Goal: Task Accomplishment & Management: Manage account settings

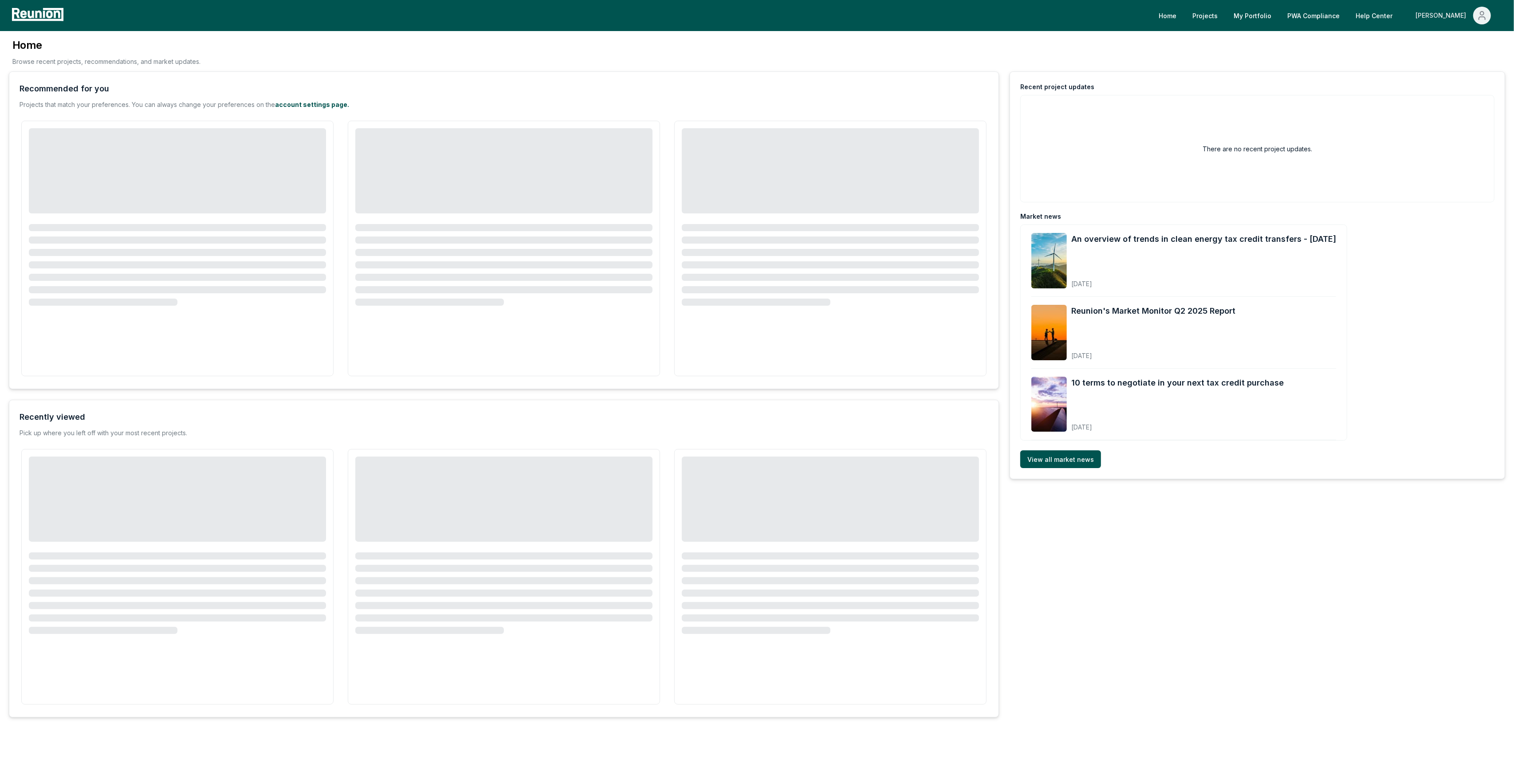
click at [1461, 18] on div "[PERSON_NAME]" at bounding box center [1443, 16] width 54 height 18
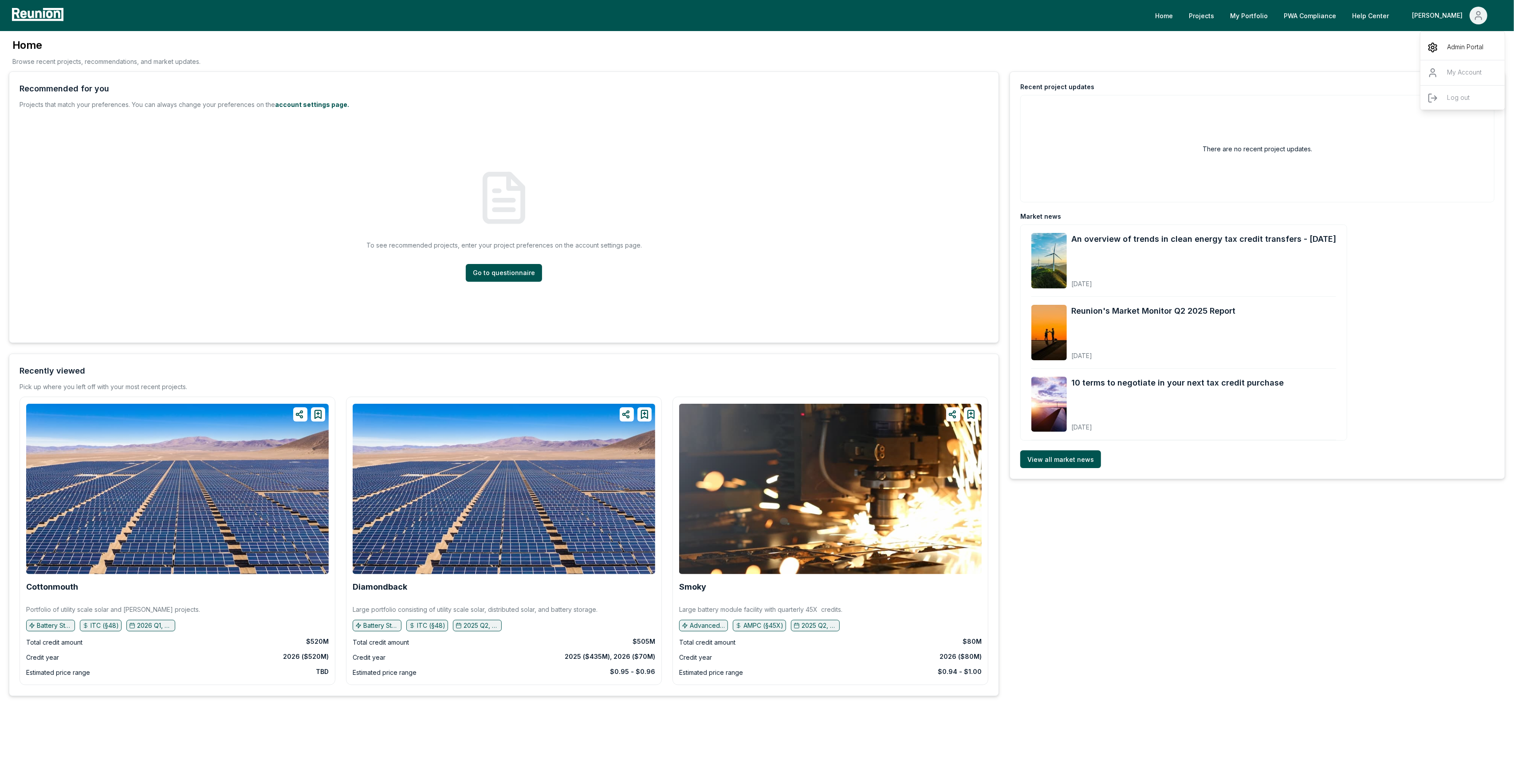
click at [1477, 51] on p "Admin Portal" at bounding box center [1465, 47] width 36 height 11
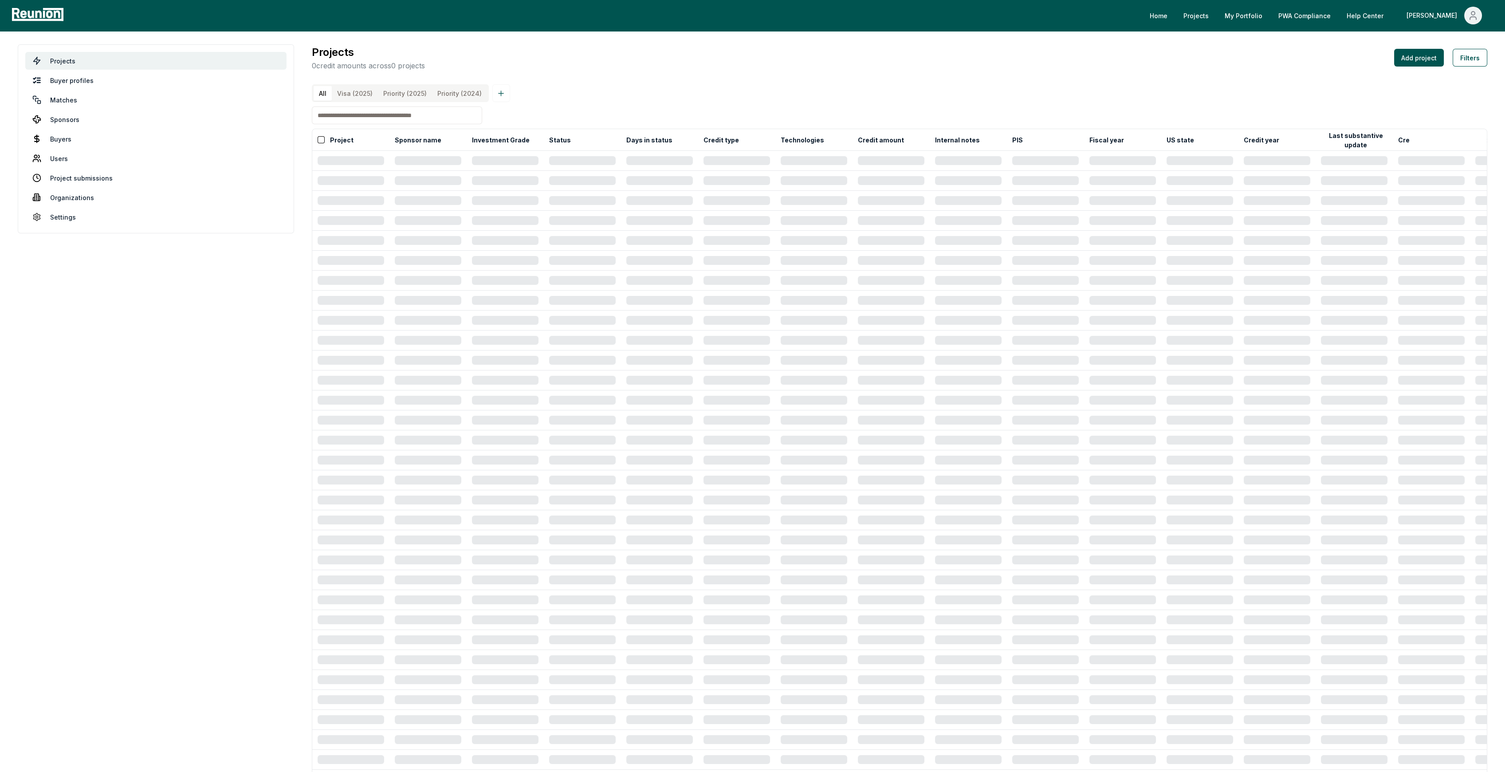
click at [382, 124] on input at bounding box center [397, 115] width 170 height 18
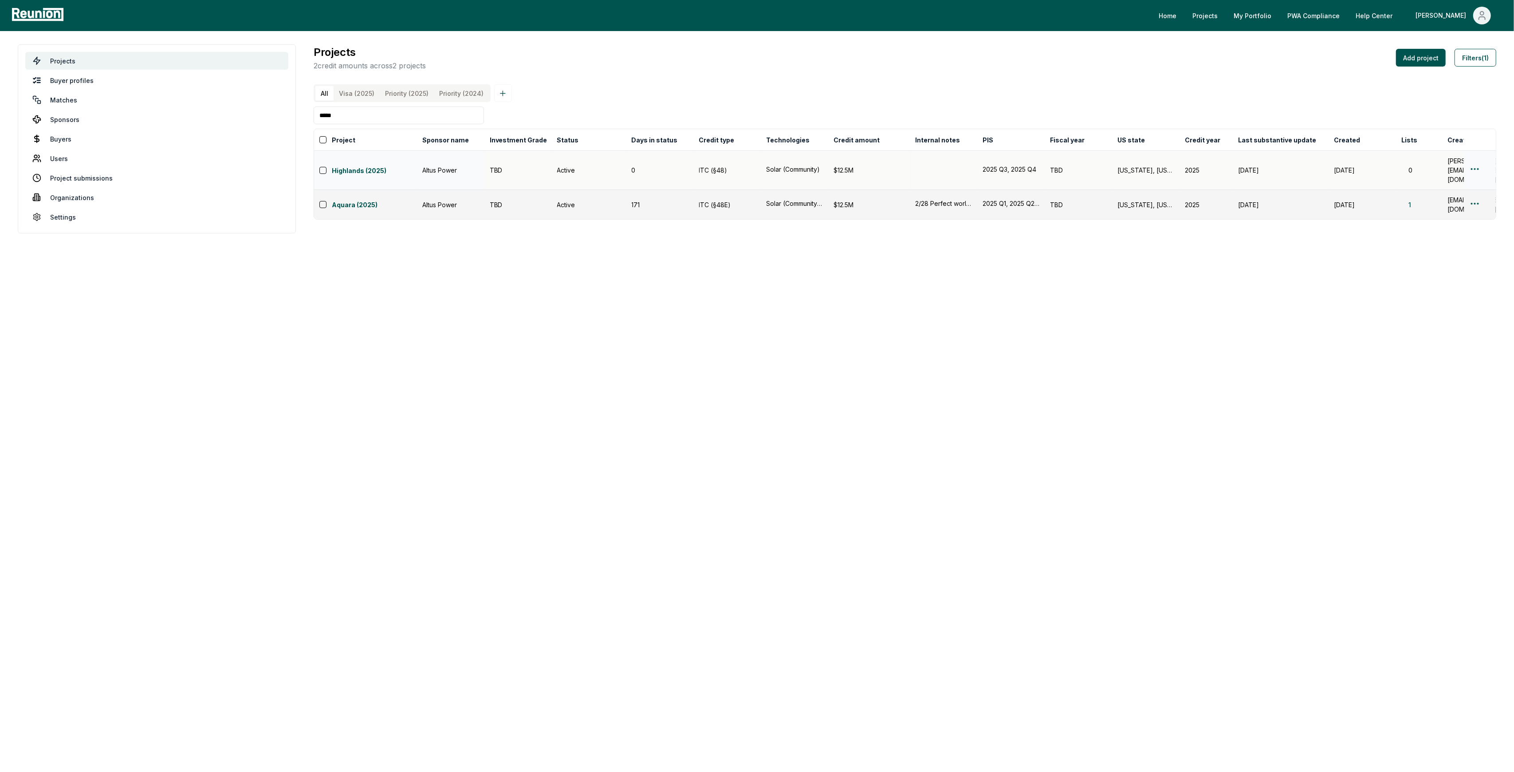
click at [1473, 172] on html "Please visit us on your desktop We're working on making our marketplace mobile-…" at bounding box center [757, 386] width 1514 height 772
click at [1448, 232] on div "Delete" at bounding box center [1464, 235] width 84 height 15
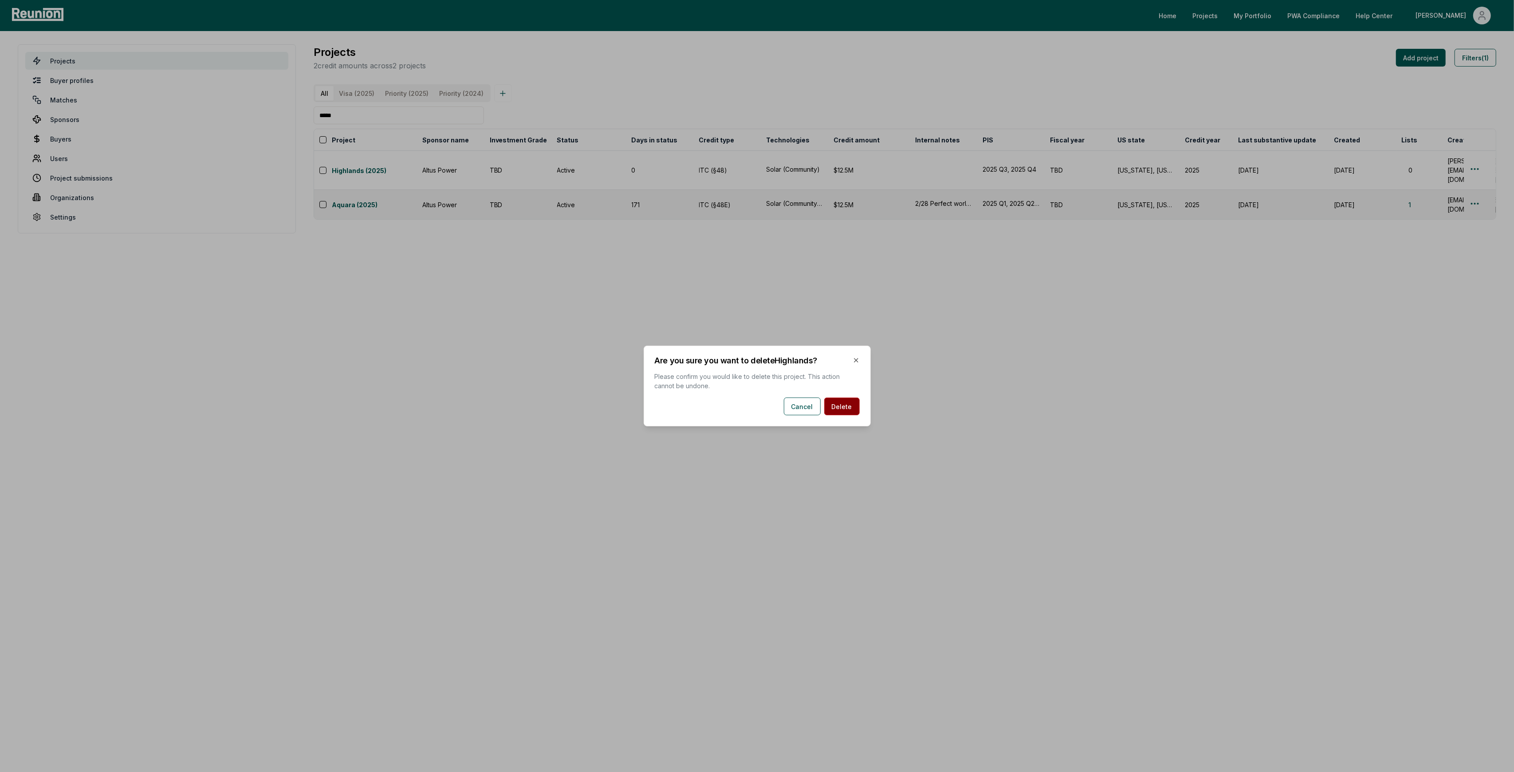
click at [848, 407] on button "Delete" at bounding box center [841, 407] width 35 height 18
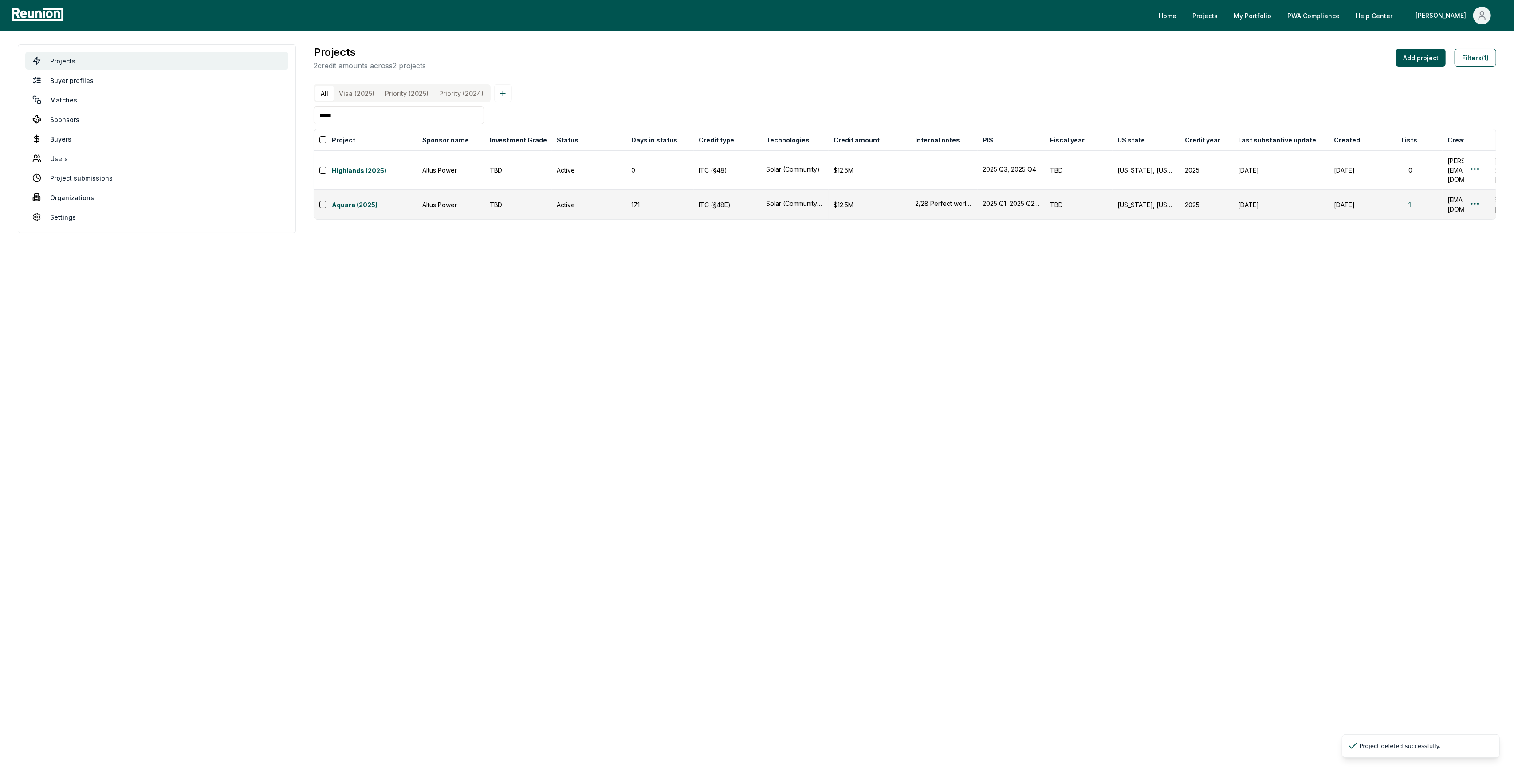
click at [339, 124] on input "*****" at bounding box center [399, 115] width 170 height 18
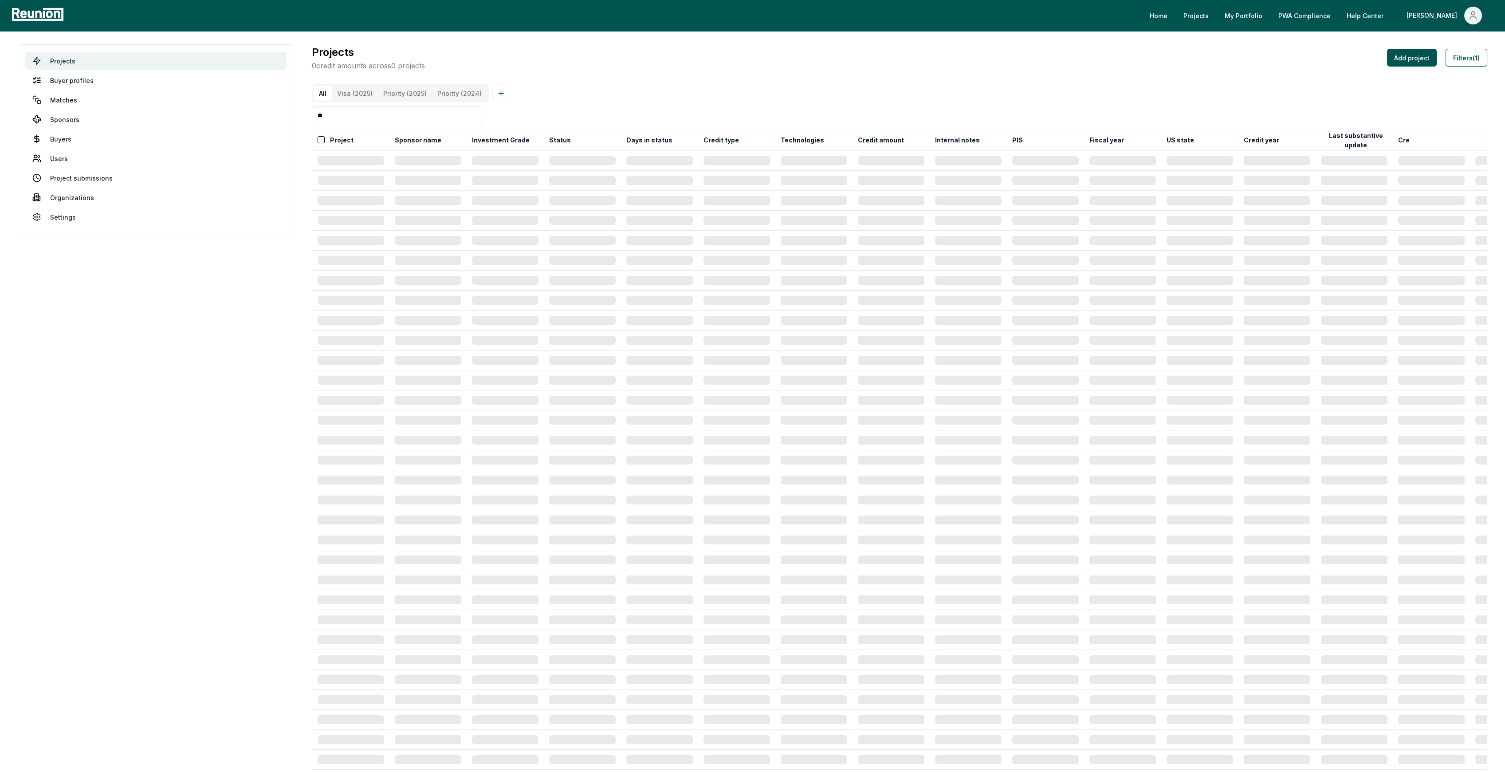
type input "*"
type input "*****"
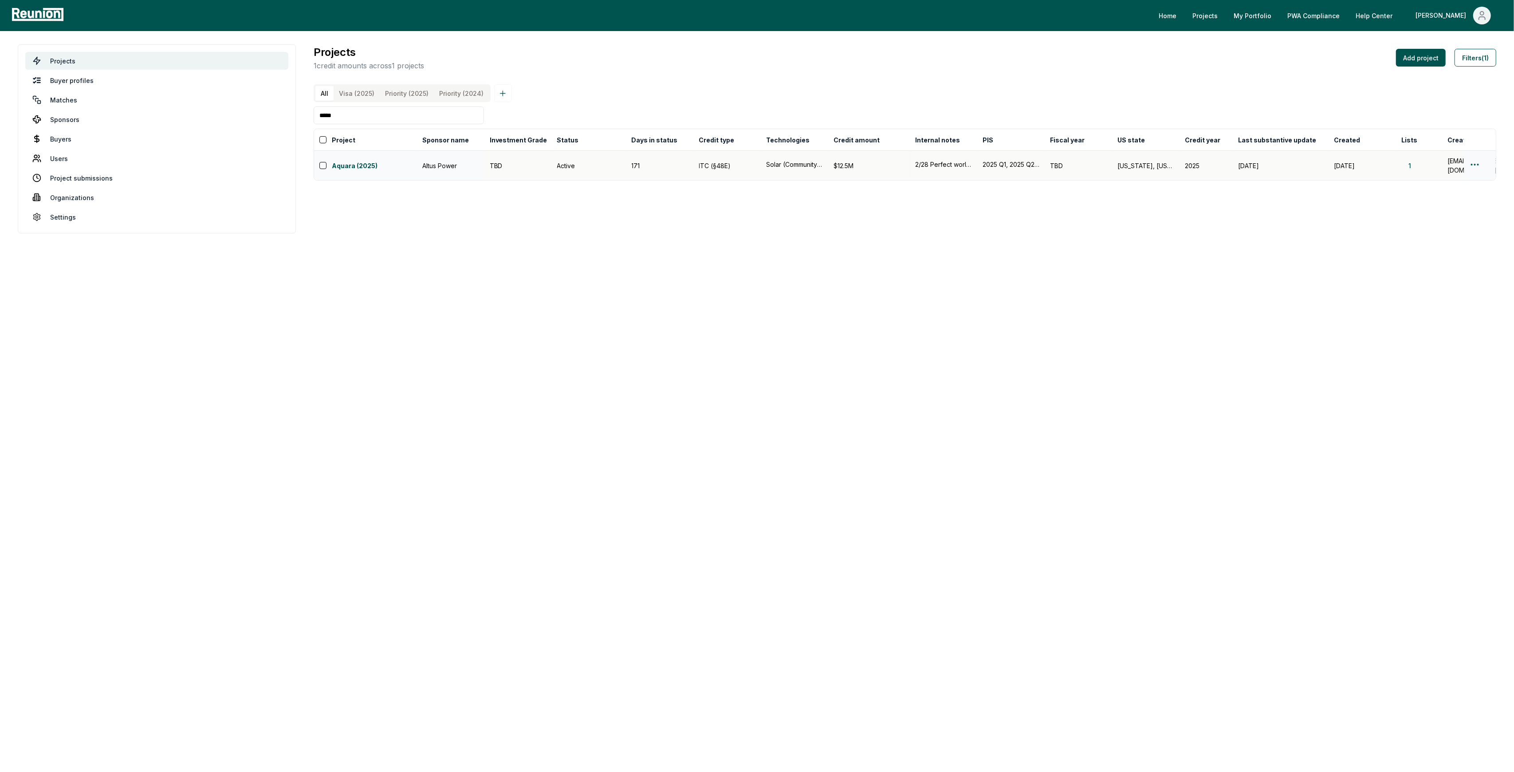
click at [1481, 166] on div at bounding box center [1479, 165] width 21 height 13
click at [1478, 168] on html "Please visit us on your desktop We're working on making our marketplace mobile-…" at bounding box center [757, 386] width 1514 height 772
click at [1473, 197] on div "Actions Edit Duplicate Delete" at bounding box center [1464, 210] width 99 height 67
click at [1469, 201] on div "Edit" at bounding box center [1464, 205] width 84 height 15
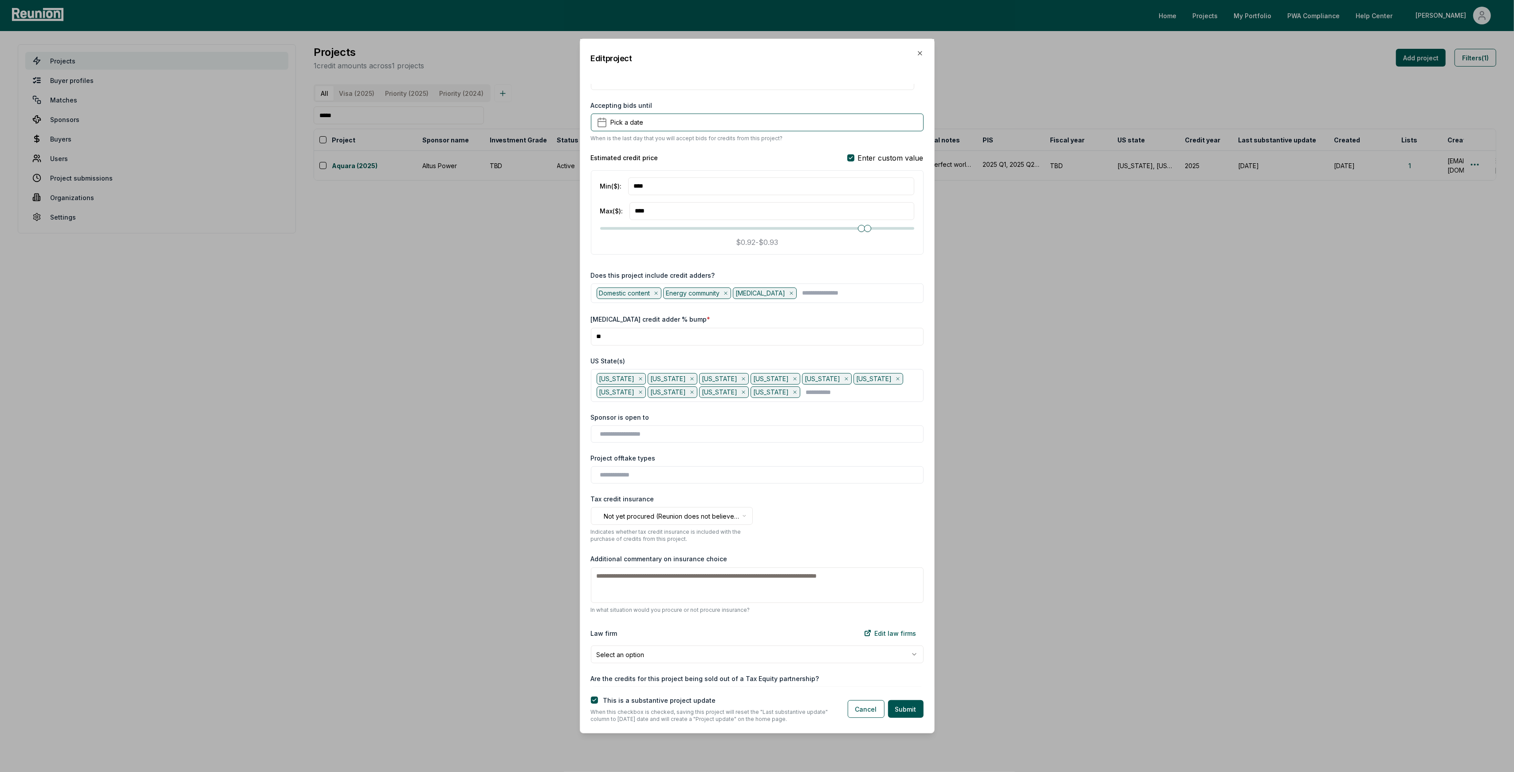
scroll to position [769, 0]
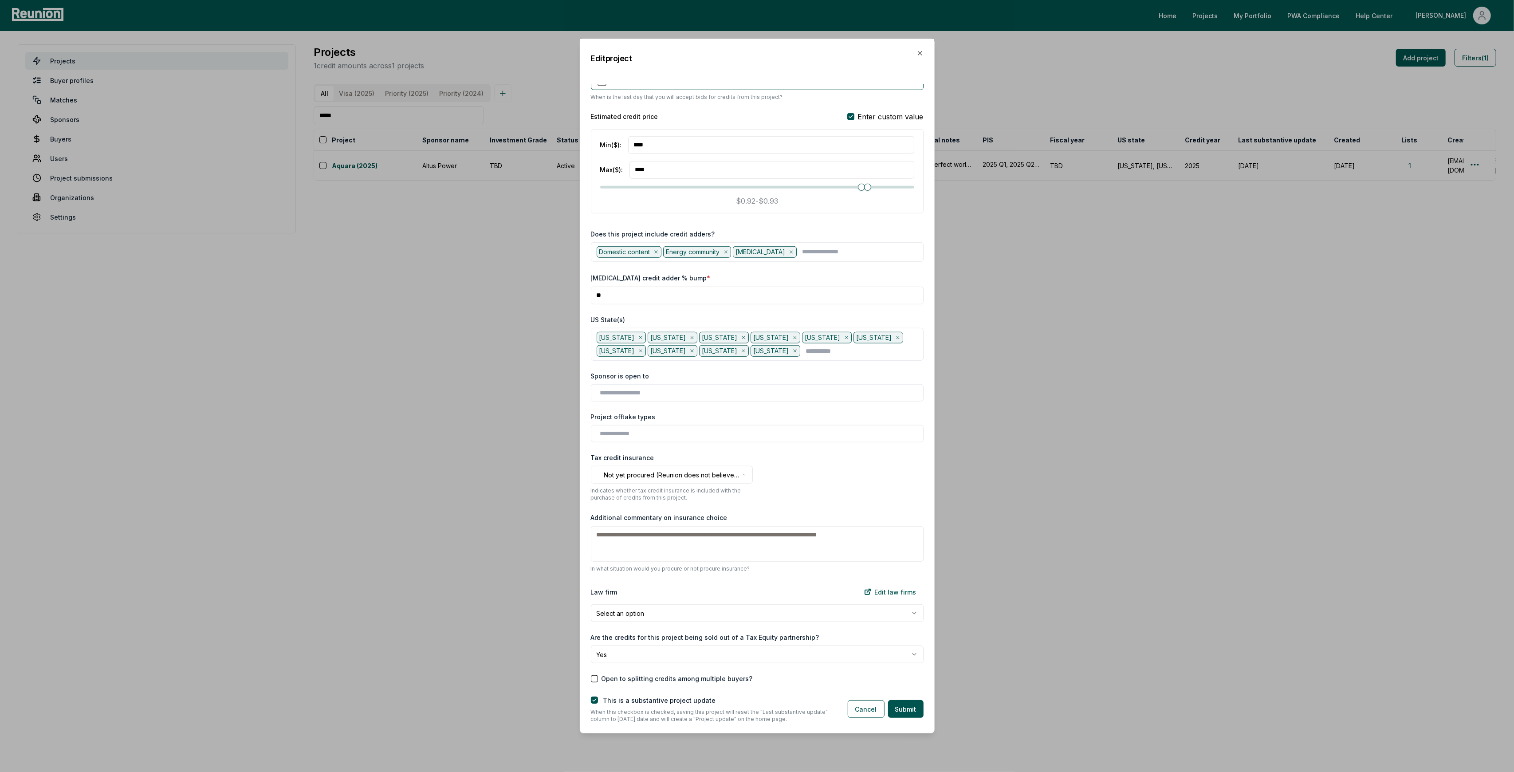
click at [870, 444] on div "**********" at bounding box center [757, 385] width 354 height 602
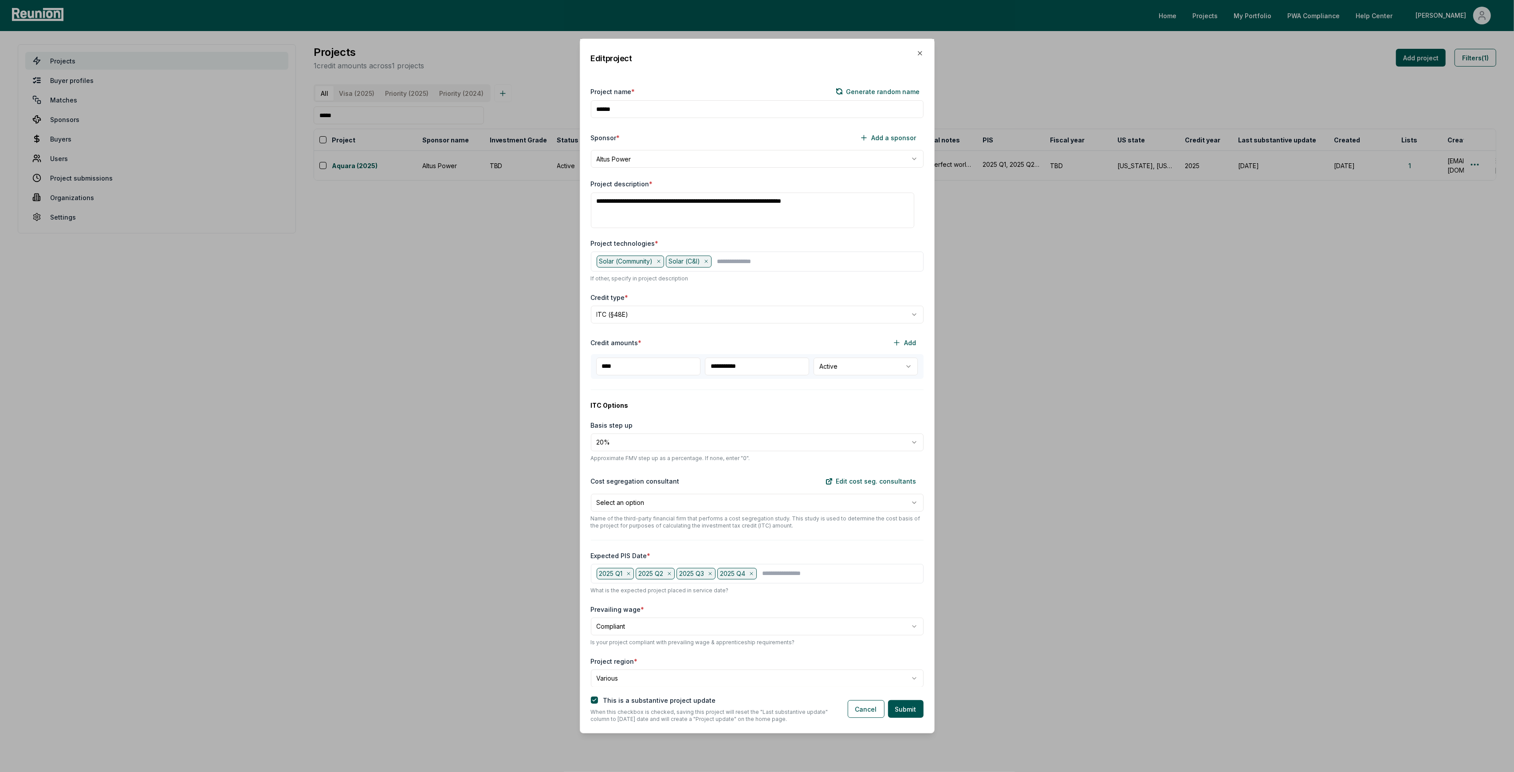
scroll to position [0, 0]
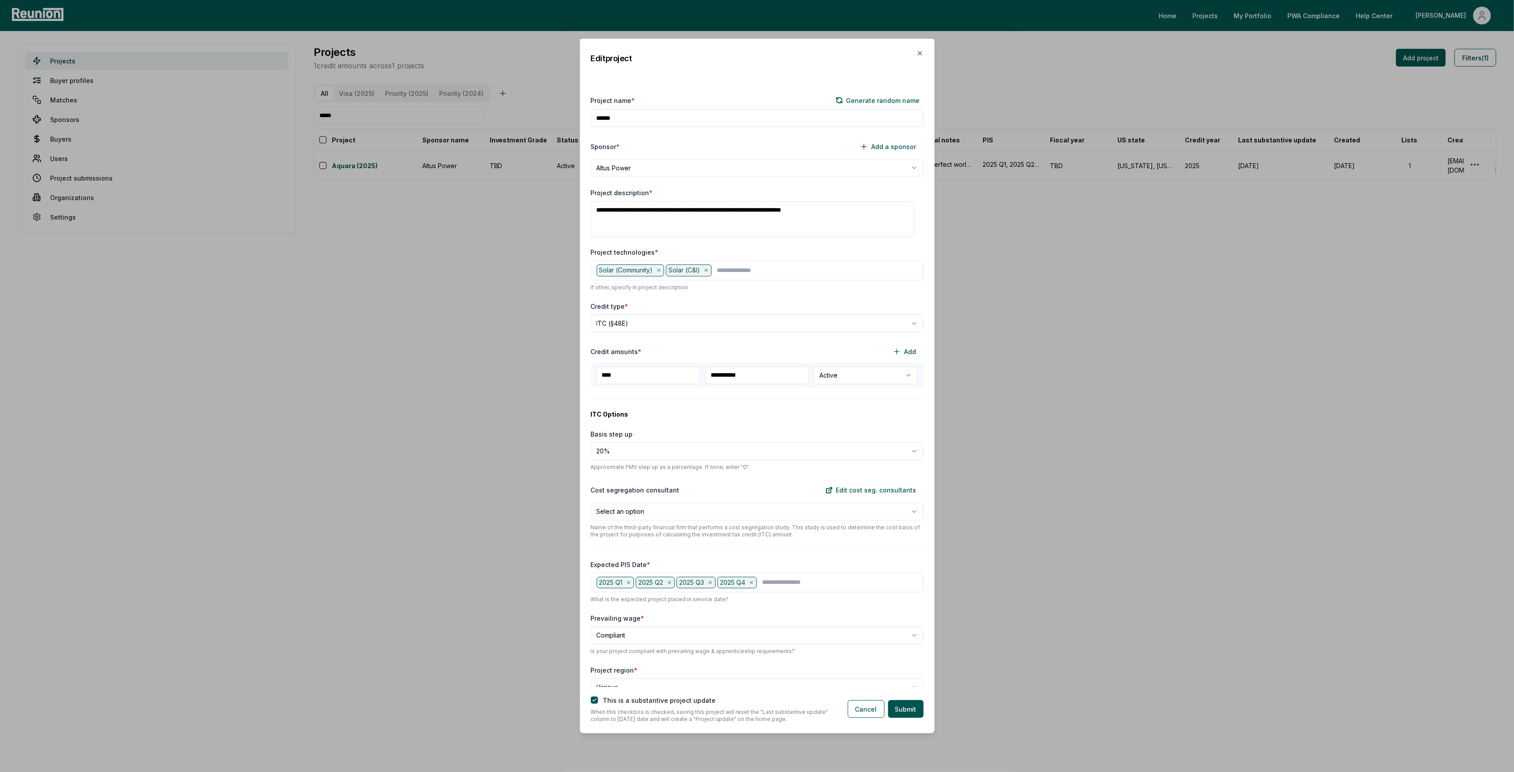
click at [653, 326] on body "Please visit us on your desktop We're working on making our marketplace mobile-…" at bounding box center [757, 386] width 1514 height 772
click at [740, 301] on body "Please visit us on your desktop We're working on making our marketplace mobile-…" at bounding box center [757, 386] width 1514 height 772
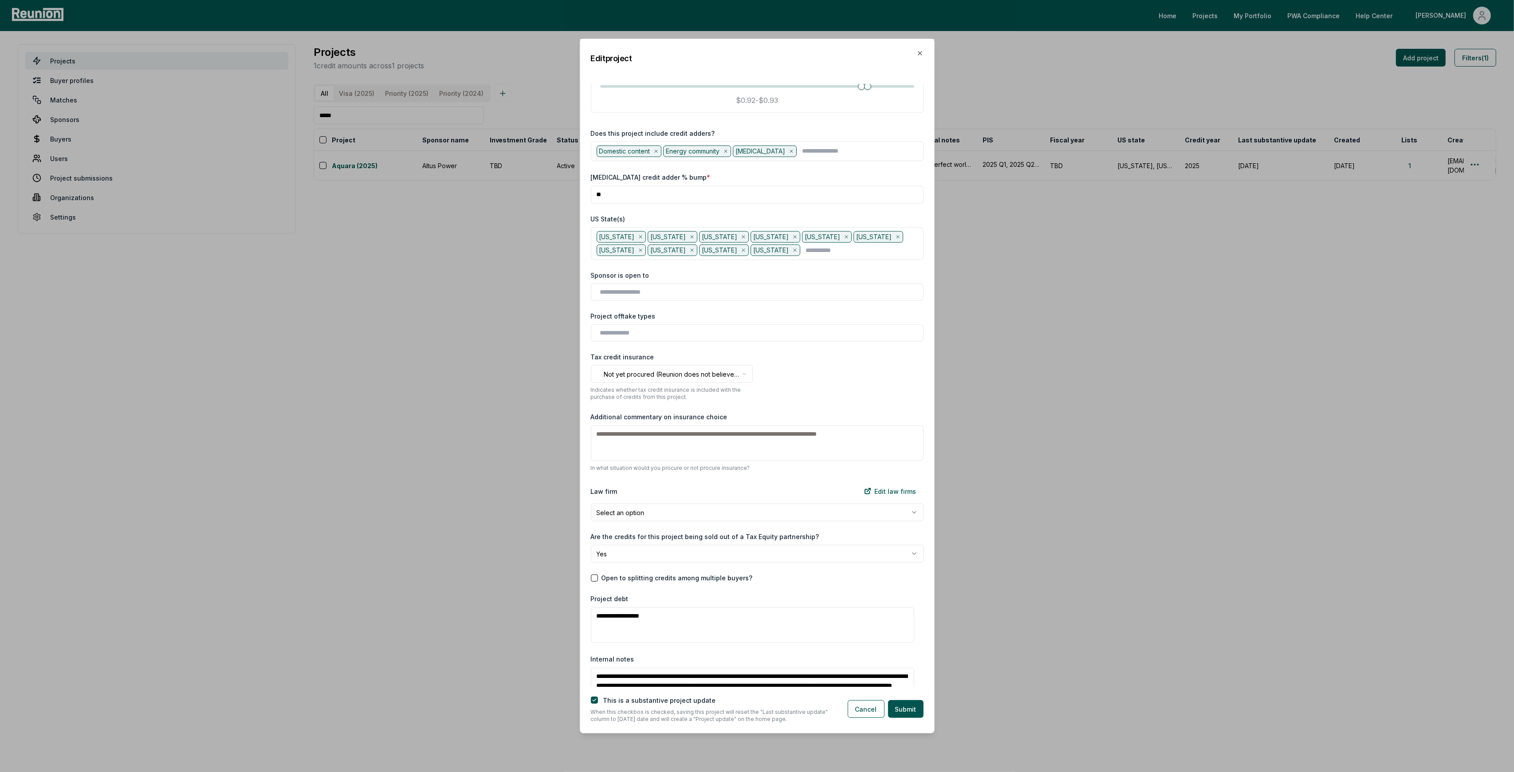
scroll to position [946, 0]
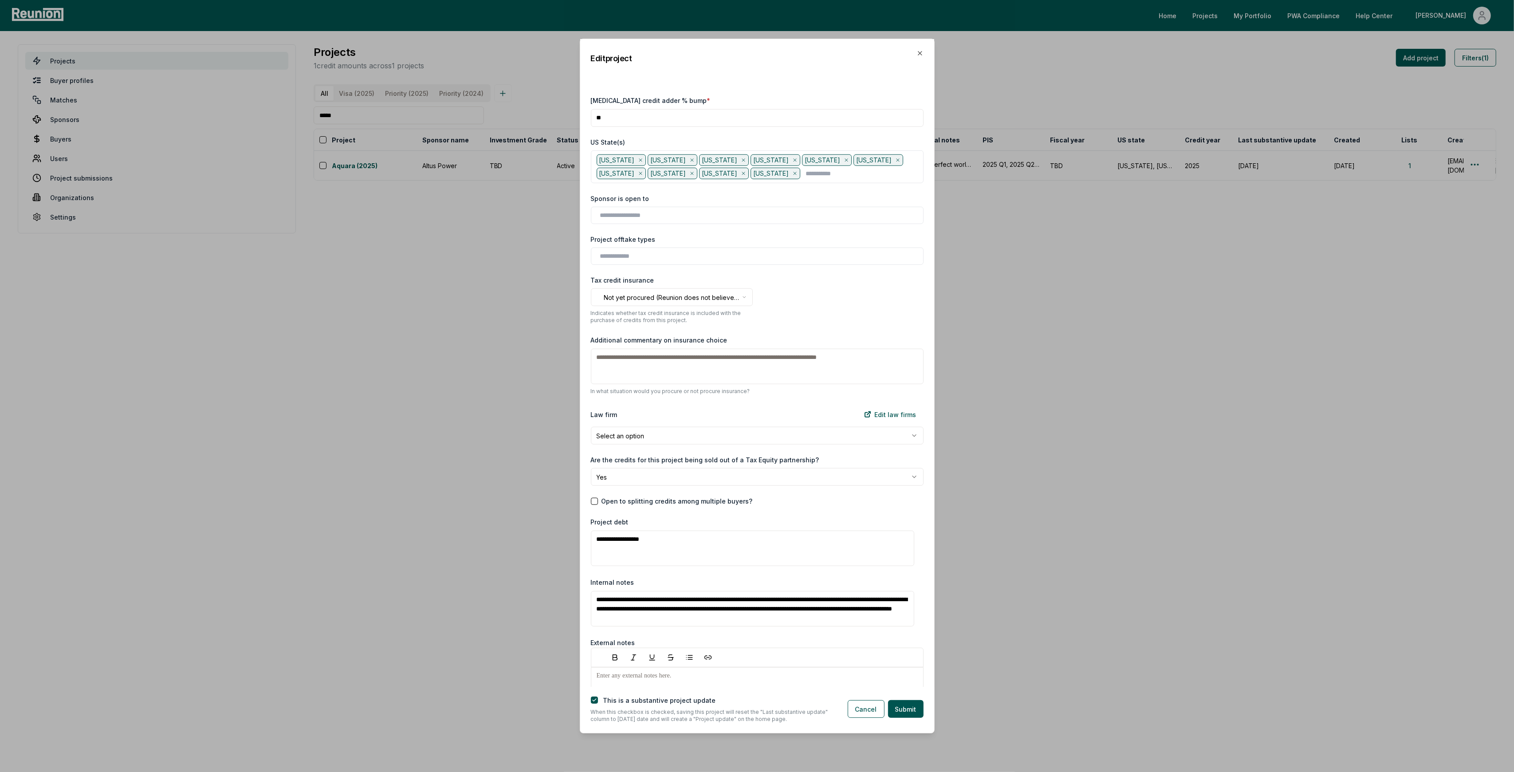
click at [895, 159] on icon at bounding box center [897, 160] width 5 height 5
click at [741, 171] on icon at bounding box center [743, 173] width 5 height 5
click at [689, 173] on icon at bounding box center [691, 173] width 5 height 5
click at [741, 161] on icon at bounding box center [743, 160] width 5 height 5
click at [741, 160] on icon at bounding box center [743, 160] width 5 height 5
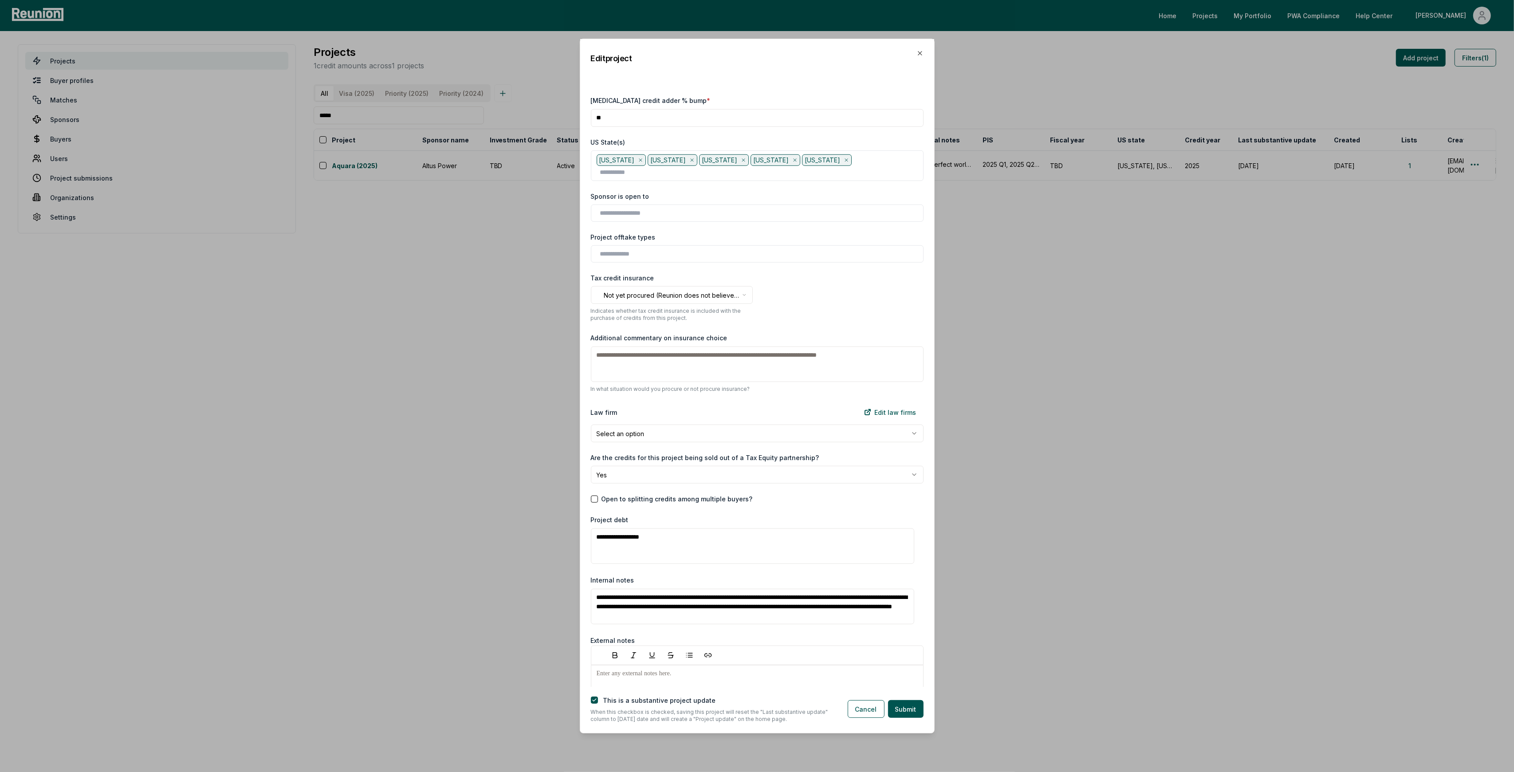
click at [795, 303] on div "**********" at bounding box center [757, 297] width 333 height 48
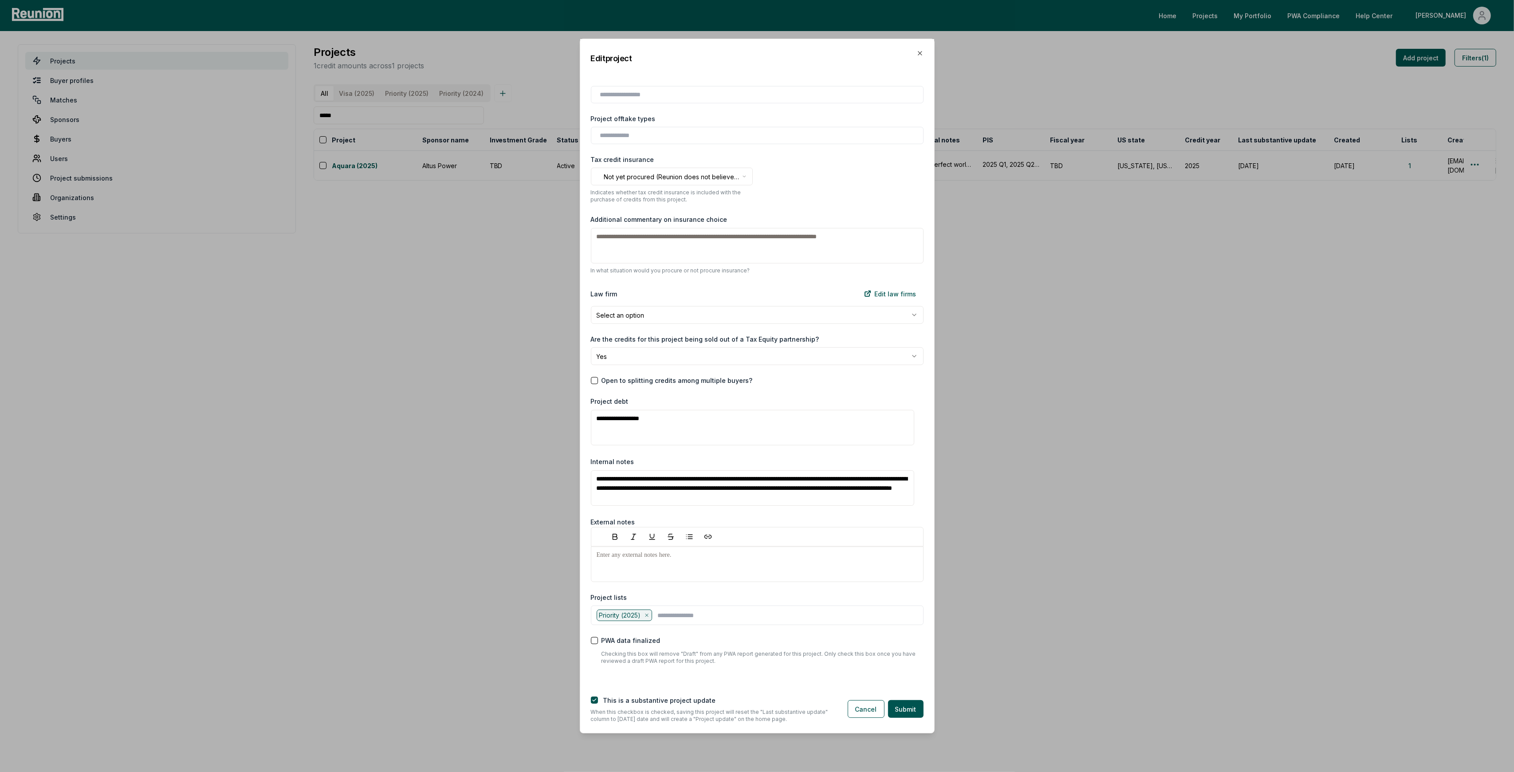
scroll to position [0, 0]
drag, startPoint x: 810, startPoint y: 492, endPoint x: 530, endPoint y: 467, distance: 281.5
click at [530, 467] on body "Please visit us on your desktop We're working on making our marketplace mobile-…" at bounding box center [757, 386] width 1514 height 772
click at [692, 492] on textarea "**********" at bounding box center [753, 487] width 324 height 35
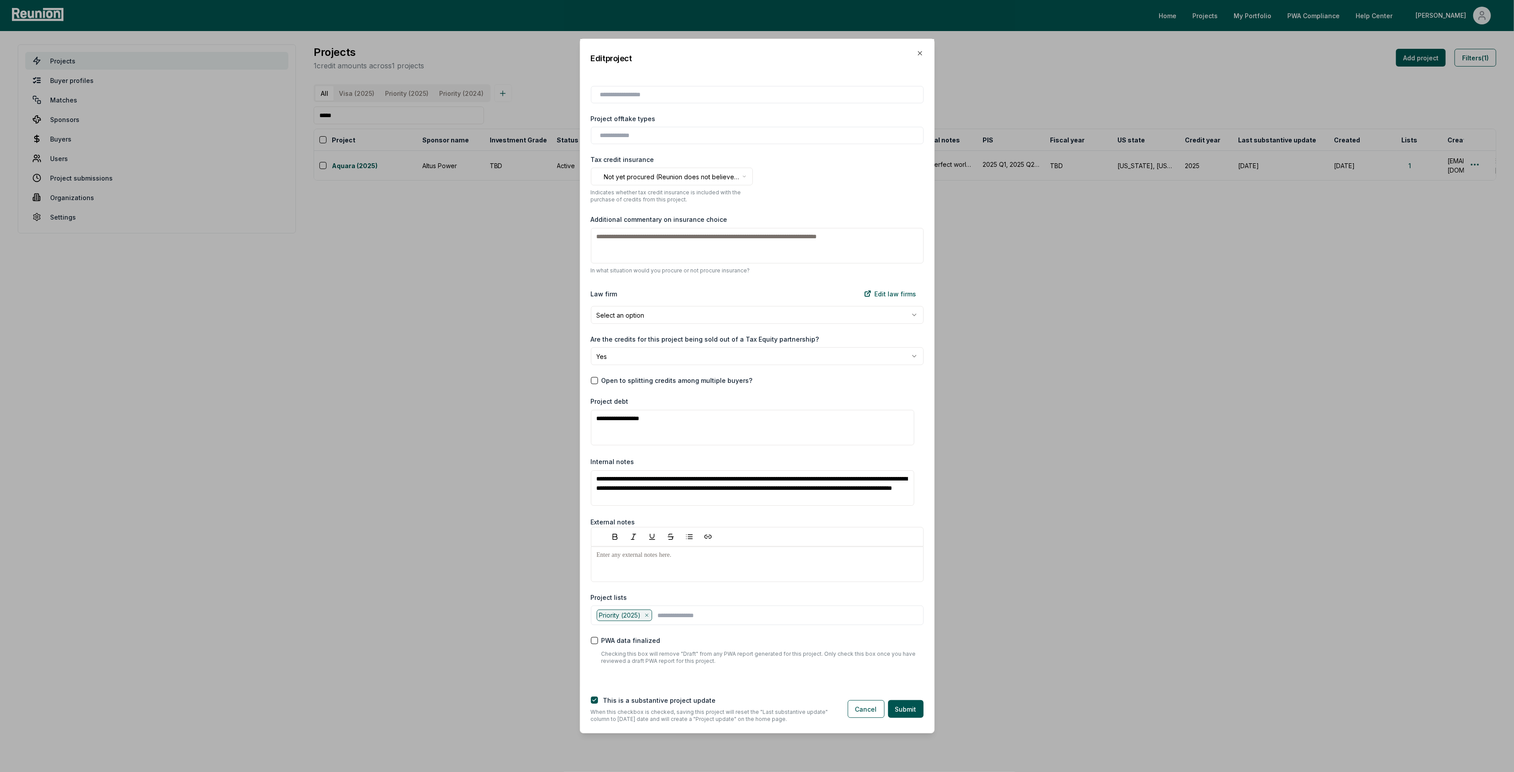
click at [692, 491] on textarea "**********" at bounding box center [753, 487] width 324 height 35
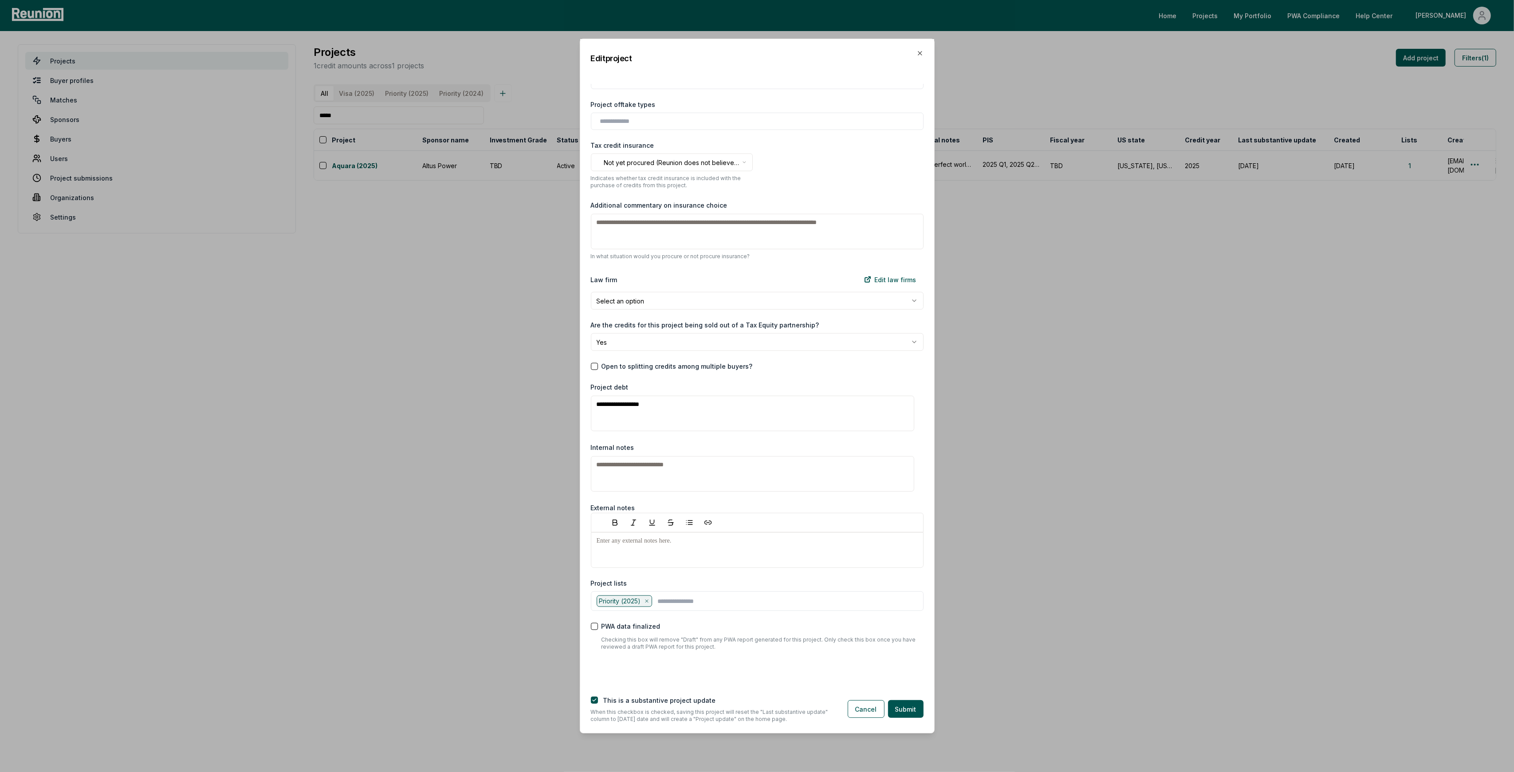
scroll to position [1080, 0]
click at [908, 707] on button "Submit" at bounding box center [905, 709] width 35 height 18
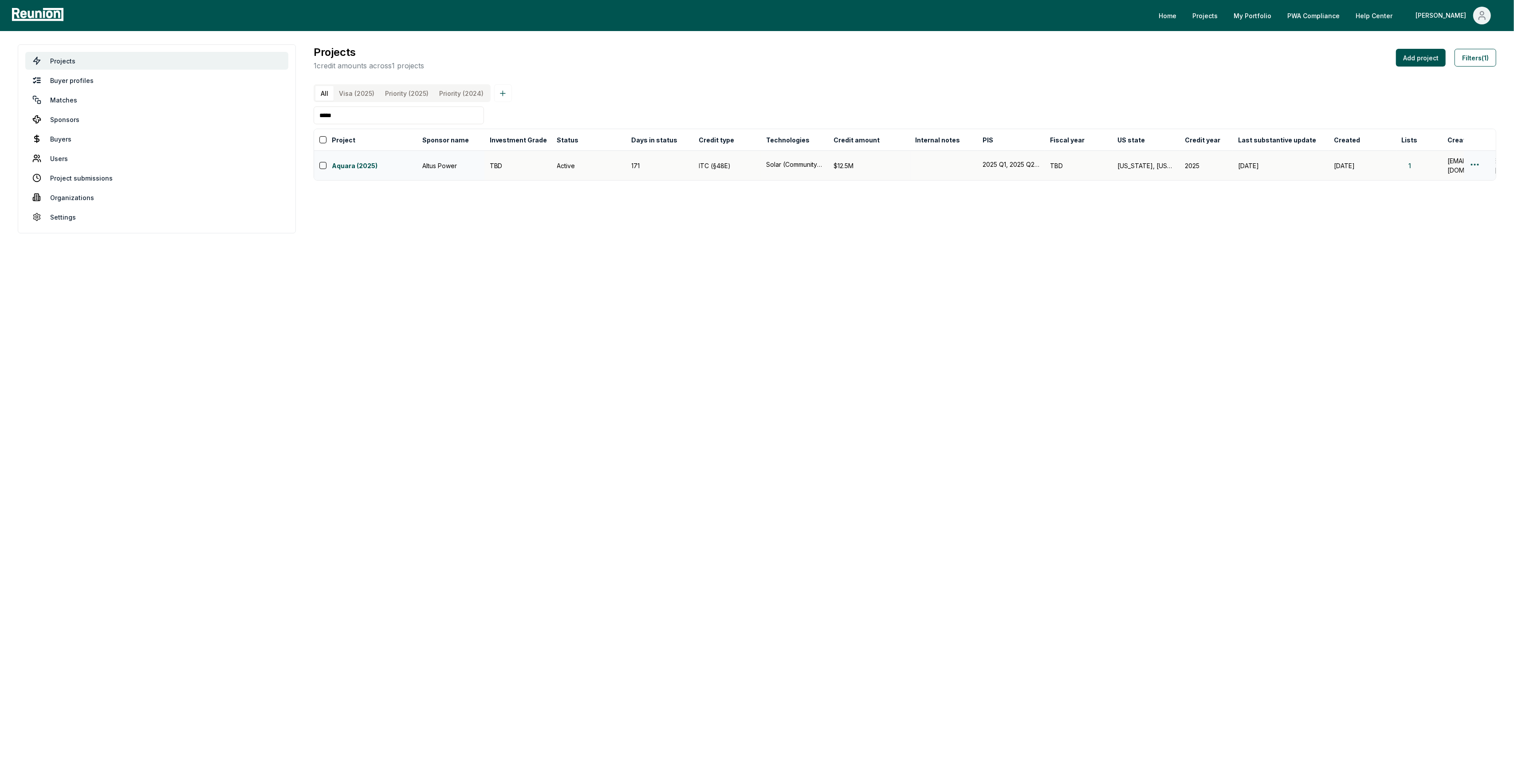
click at [1467, 170] on td at bounding box center [1480, 166] width 32 height 30
click at [1471, 169] on html "Please visit us on your desktop We're working on making our marketplace mobile-…" at bounding box center [757, 386] width 1514 height 772
click at [1463, 200] on div "Edit" at bounding box center [1464, 205] width 84 height 15
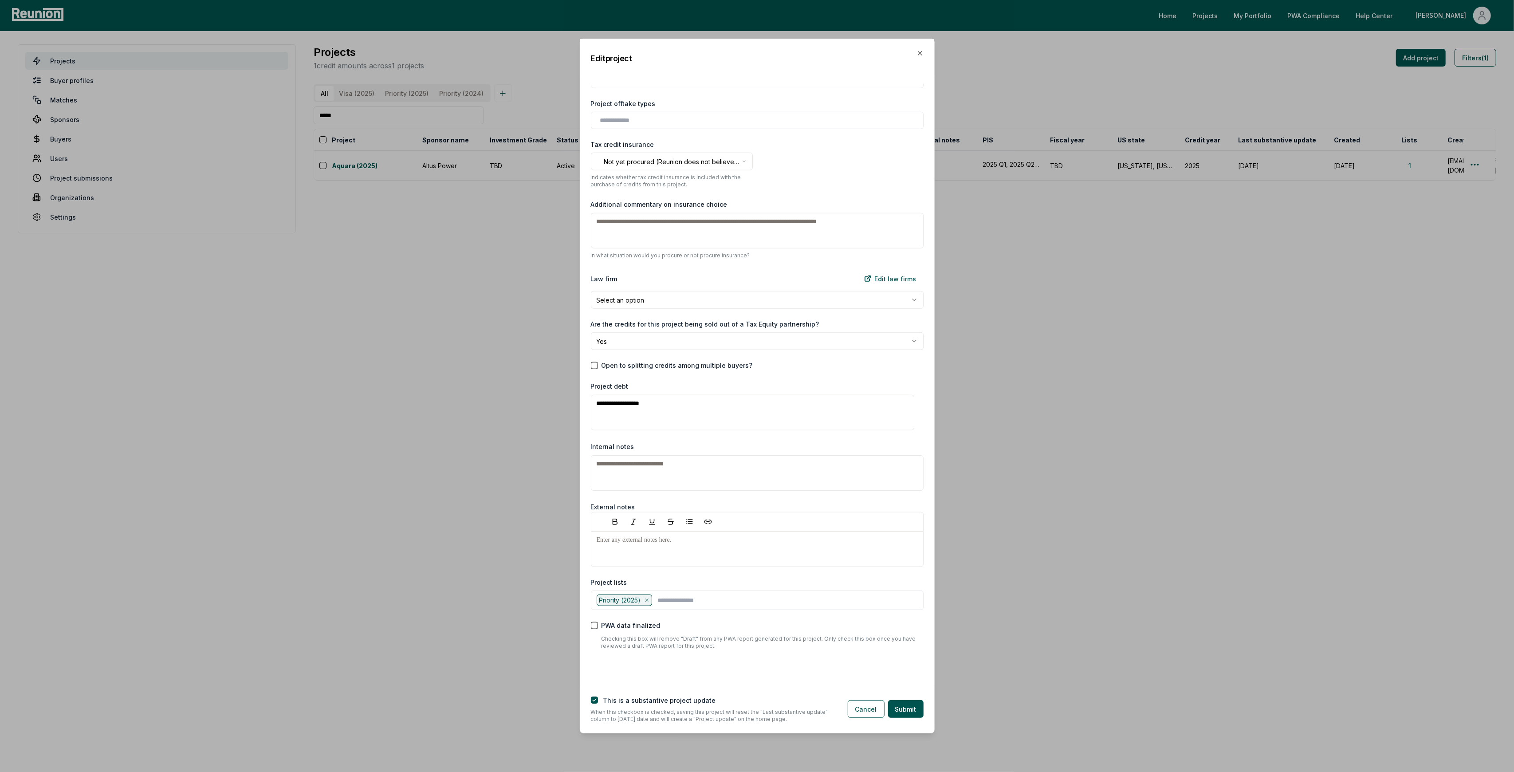
click at [918, 57] on div "Edit project" at bounding box center [757, 58] width 354 height 39
click at [917, 54] on icon "button" at bounding box center [920, 53] width 7 height 7
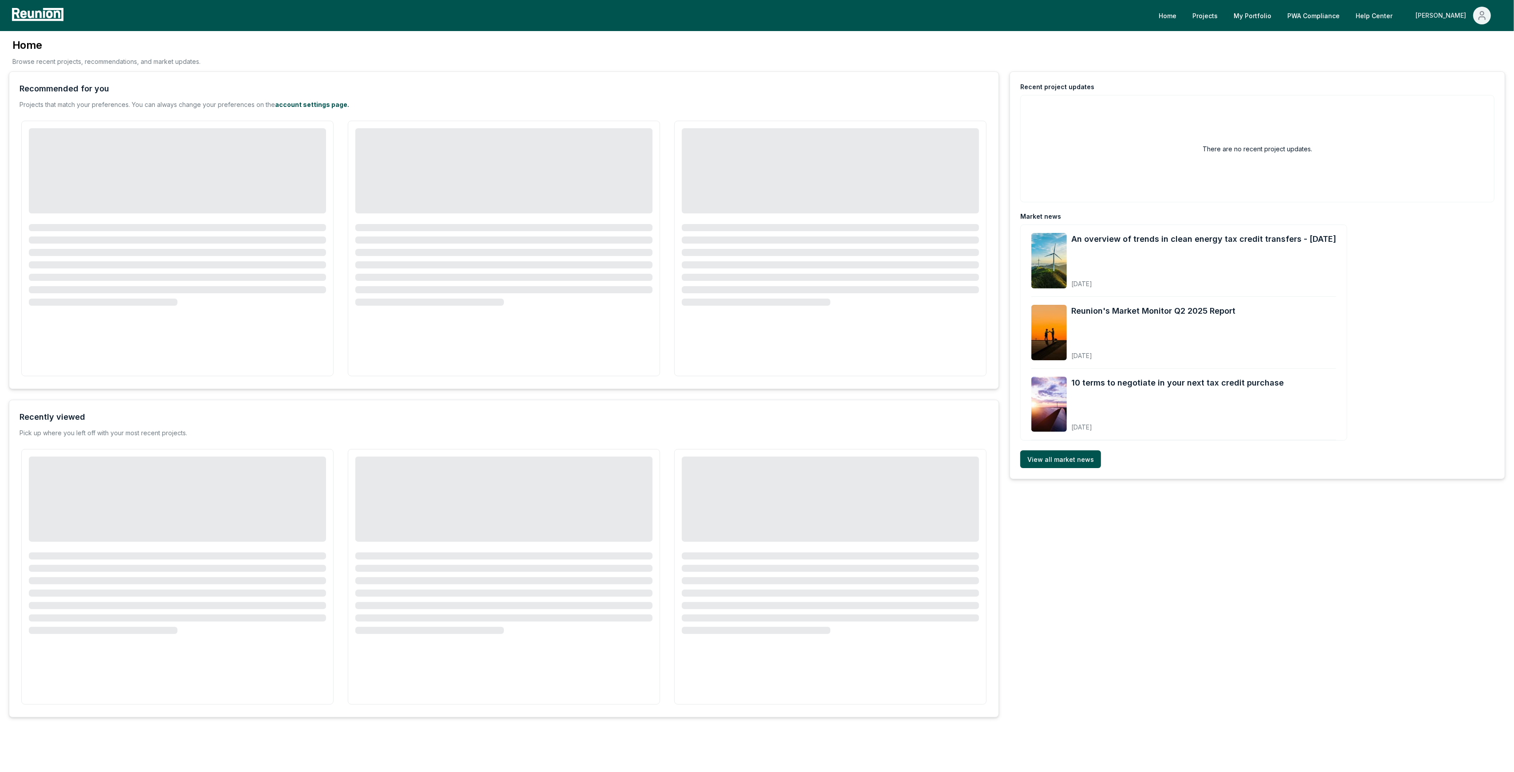
click at [1441, 17] on button "[PERSON_NAME]" at bounding box center [1454, 16] width 90 height 18
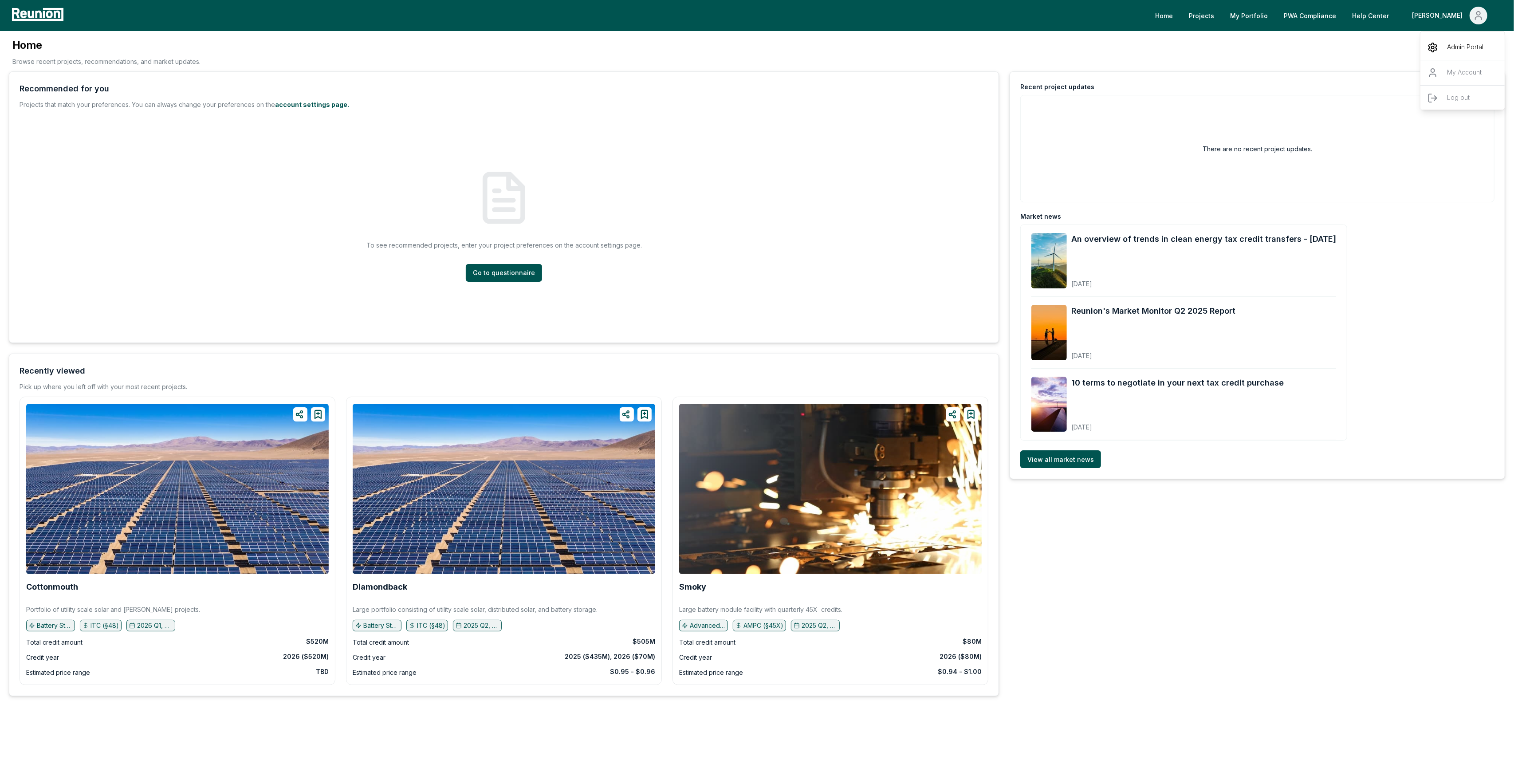
click at [1444, 47] on div "Admin Portal" at bounding box center [1463, 47] width 85 height 25
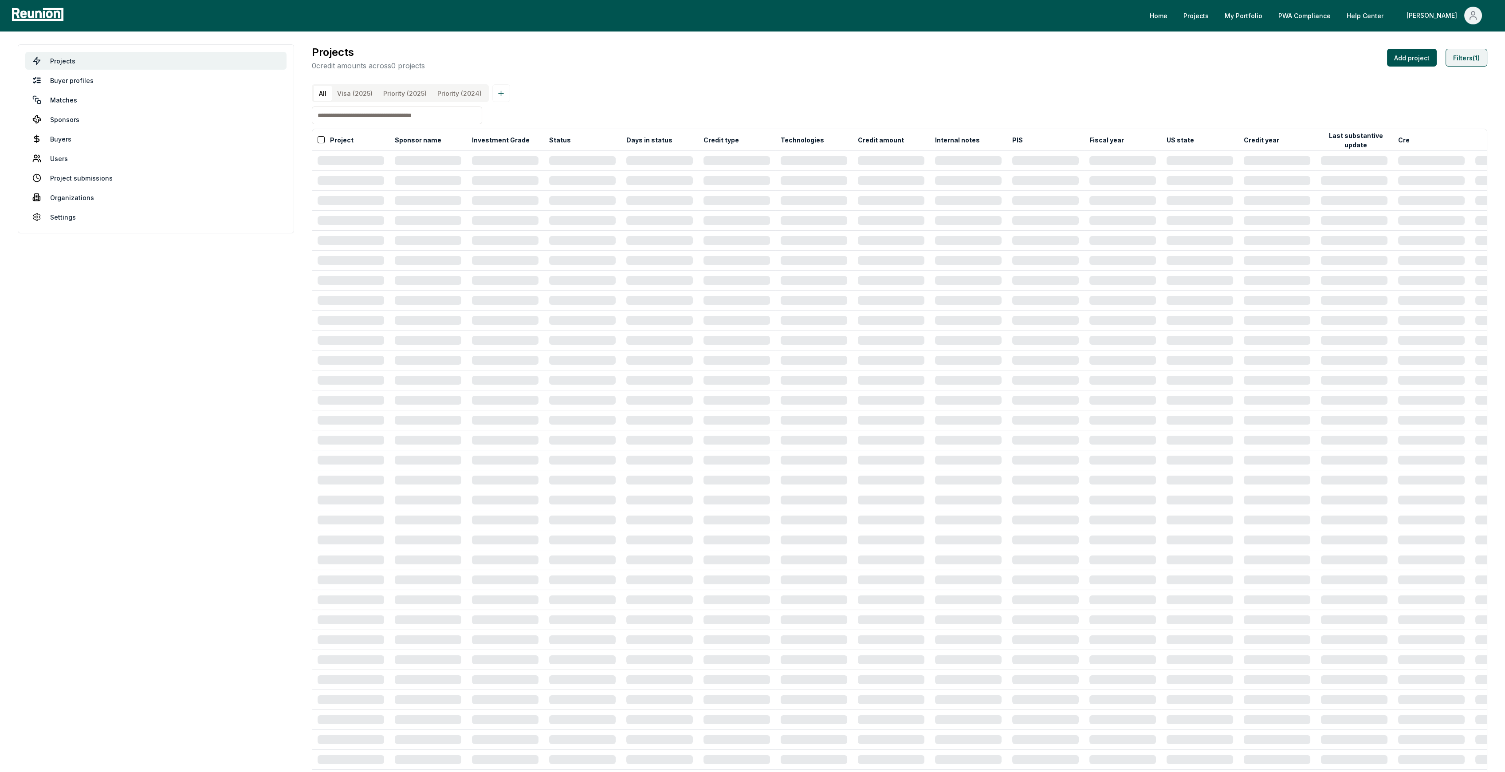
click at [1473, 59] on button "Filters (1)" at bounding box center [1467, 58] width 42 height 18
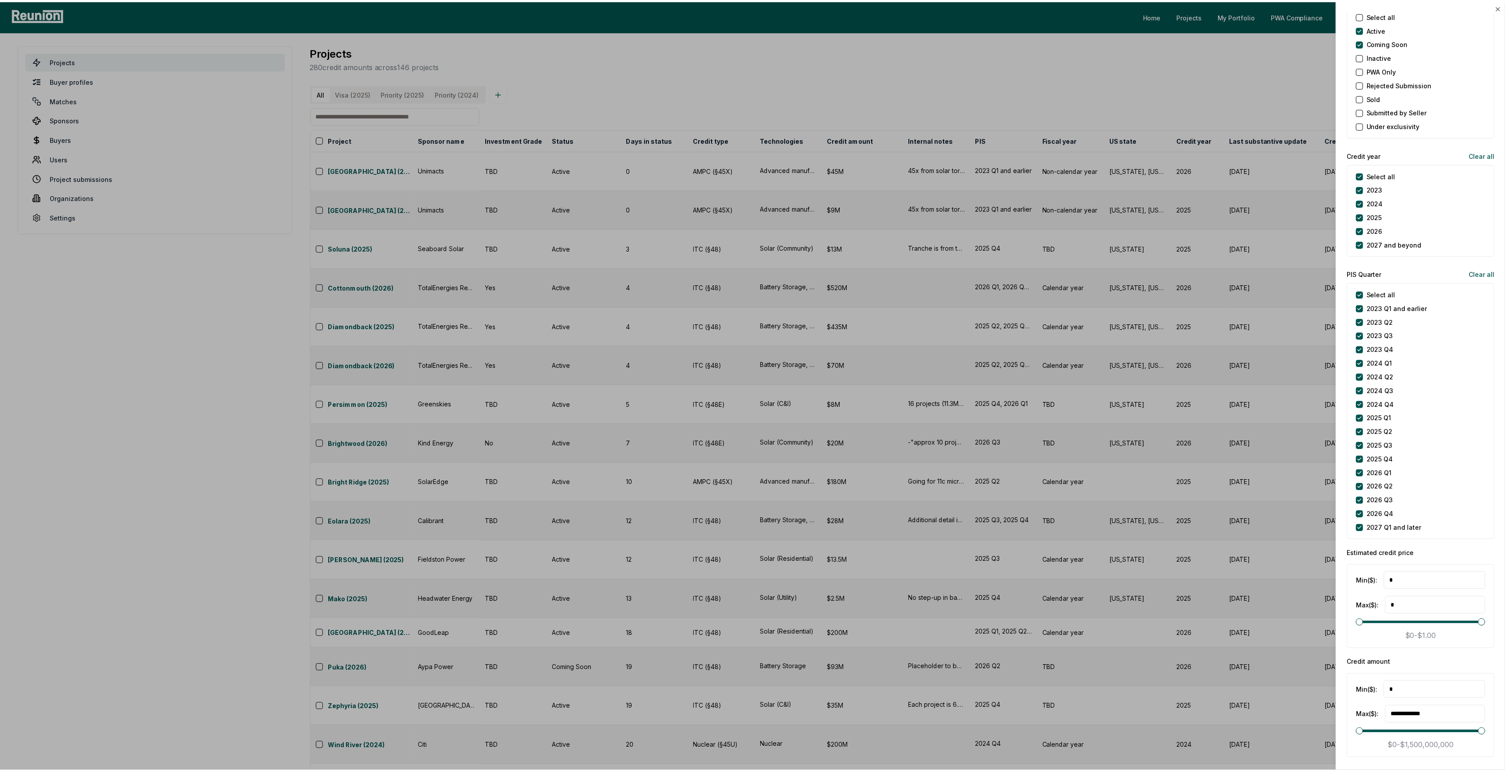
scroll to position [945, 0]
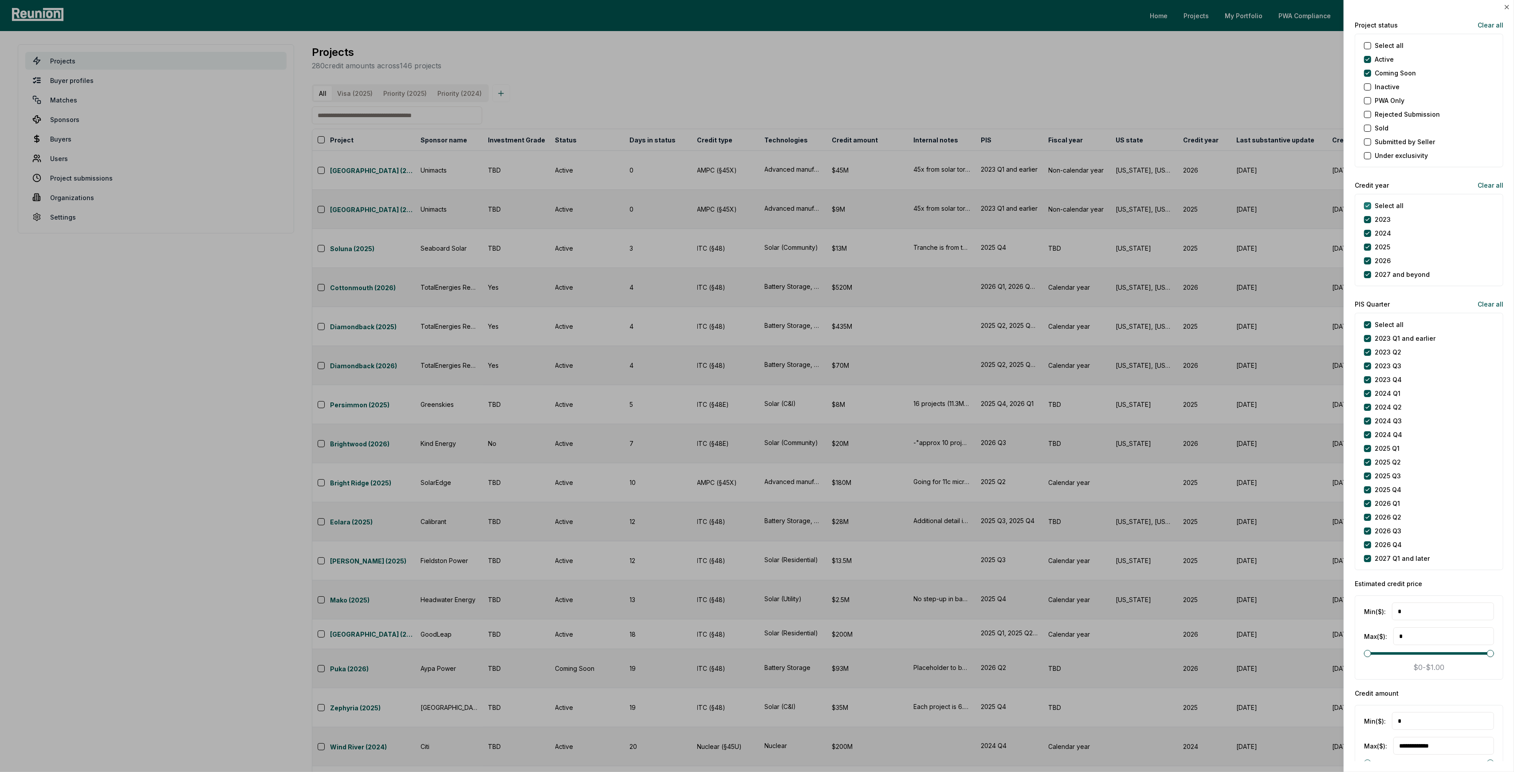
click at [1369, 202] on year "Select all" at bounding box center [1367, 205] width 7 height 7
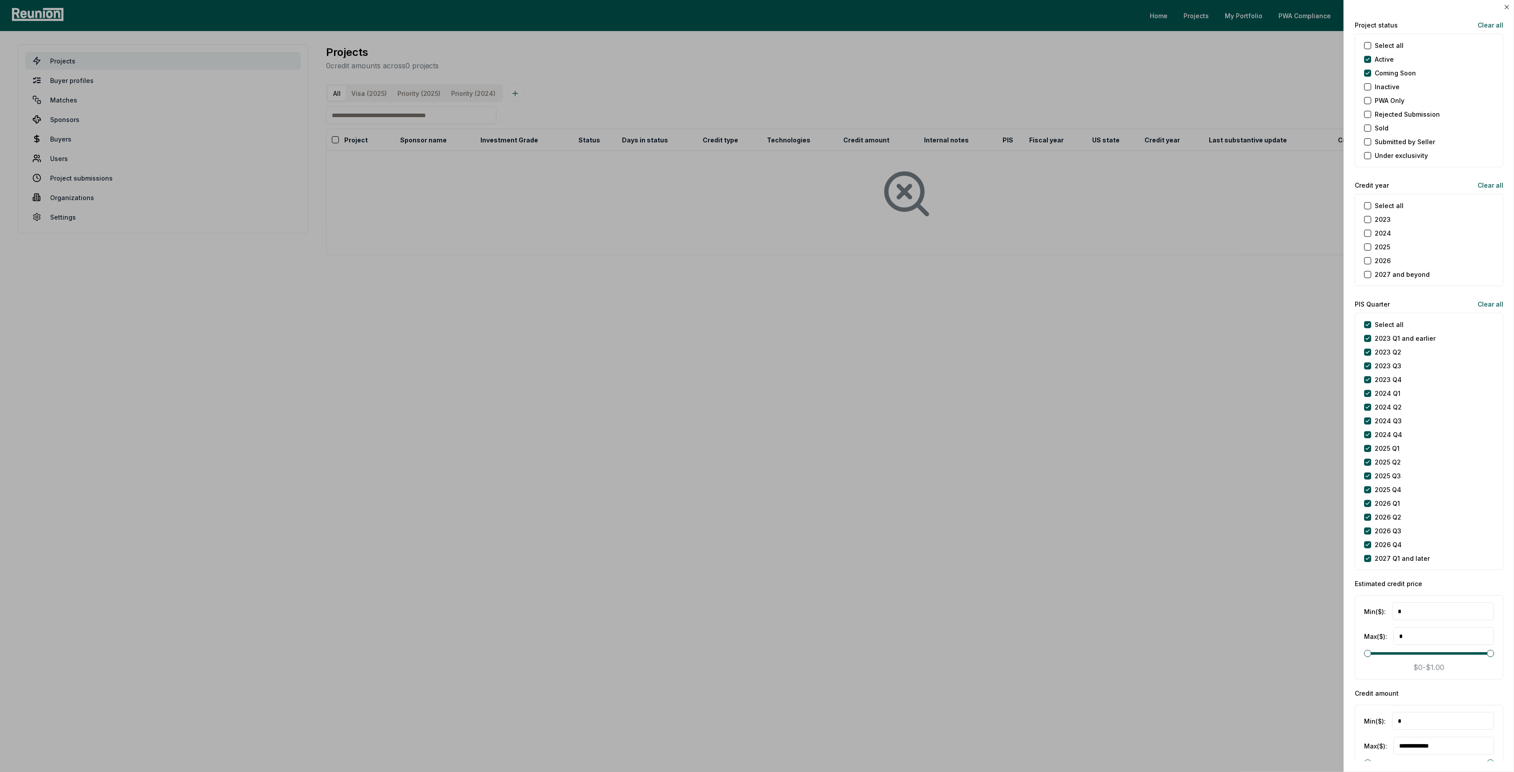
click at [1369, 248] on button "2025" at bounding box center [1367, 247] width 7 height 7
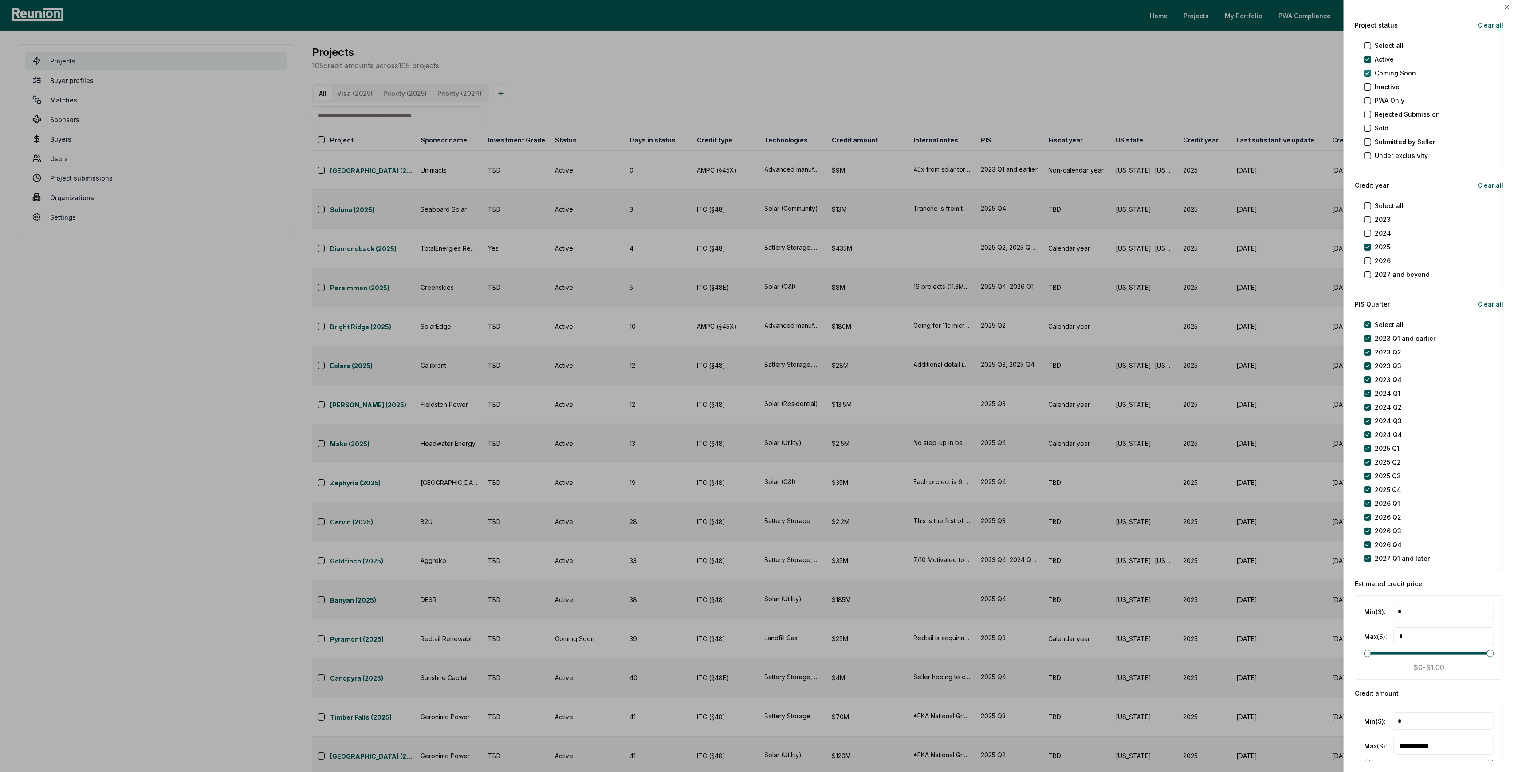
click at [1369, 72] on Soon "Coming Soon" at bounding box center [1367, 73] width 7 height 7
click at [1371, 555] on later "2027 Q1 and later" at bounding box center [1367, 558] width 7 height 7
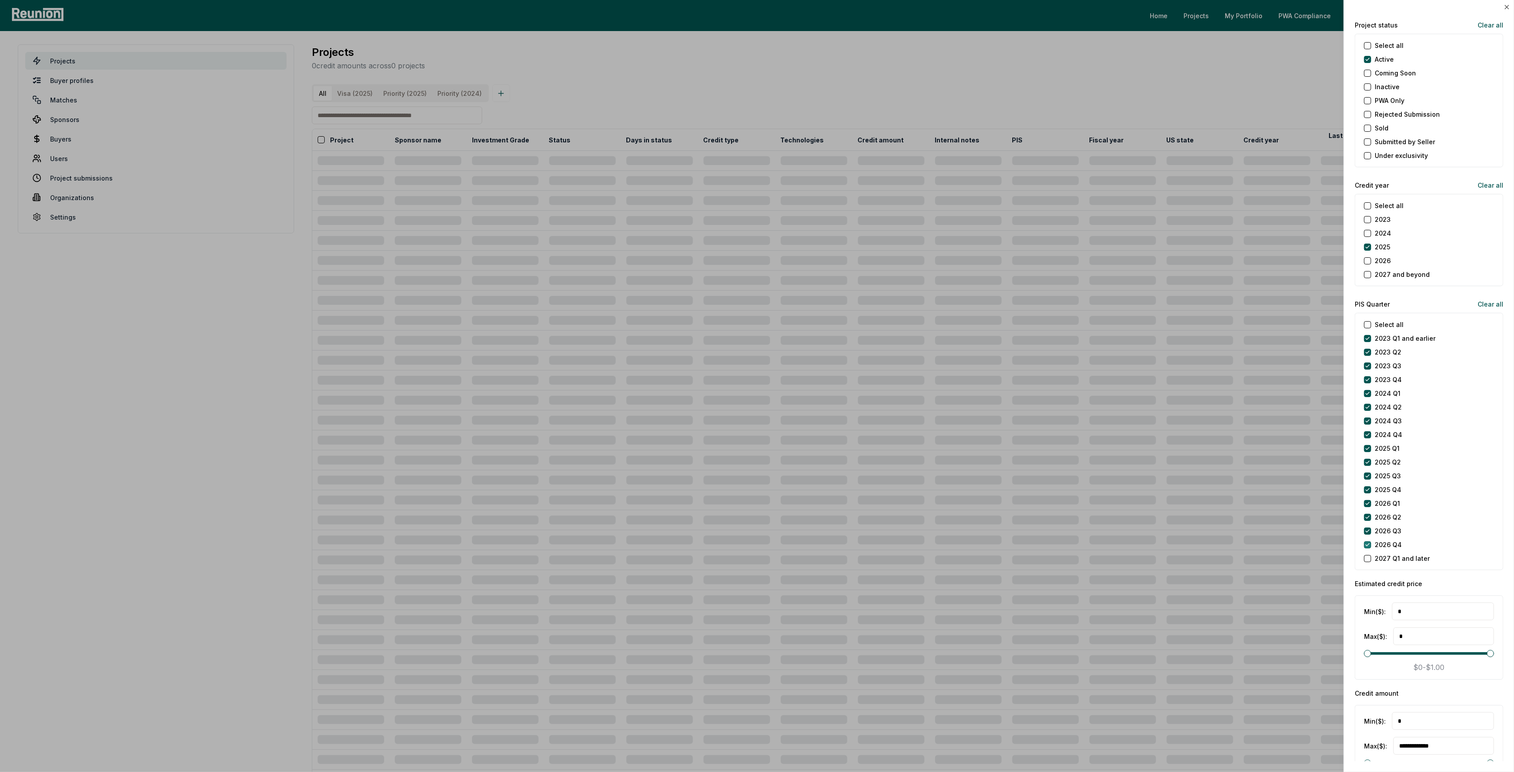
click at [1367, 542] on Q4 "2026 Q4" at bounding box center [1367, 544] width 7 height 7
click at [1367, 528] on Q3 "2026 Q3" at bounding box center [1367, 531] width 7 height 7
click at [1367, 516] on Q2 "2026 Q2" at bounding box center [1367, 517] width 7 height 7
click at [1370, 500] on Q1 "2026 Q1" at bounding box center [1367, 503] width 7 height 7
click at [1367, 491] on Q4 "2025 Q4" at bounding box center [1367, 489] width 7 height 7
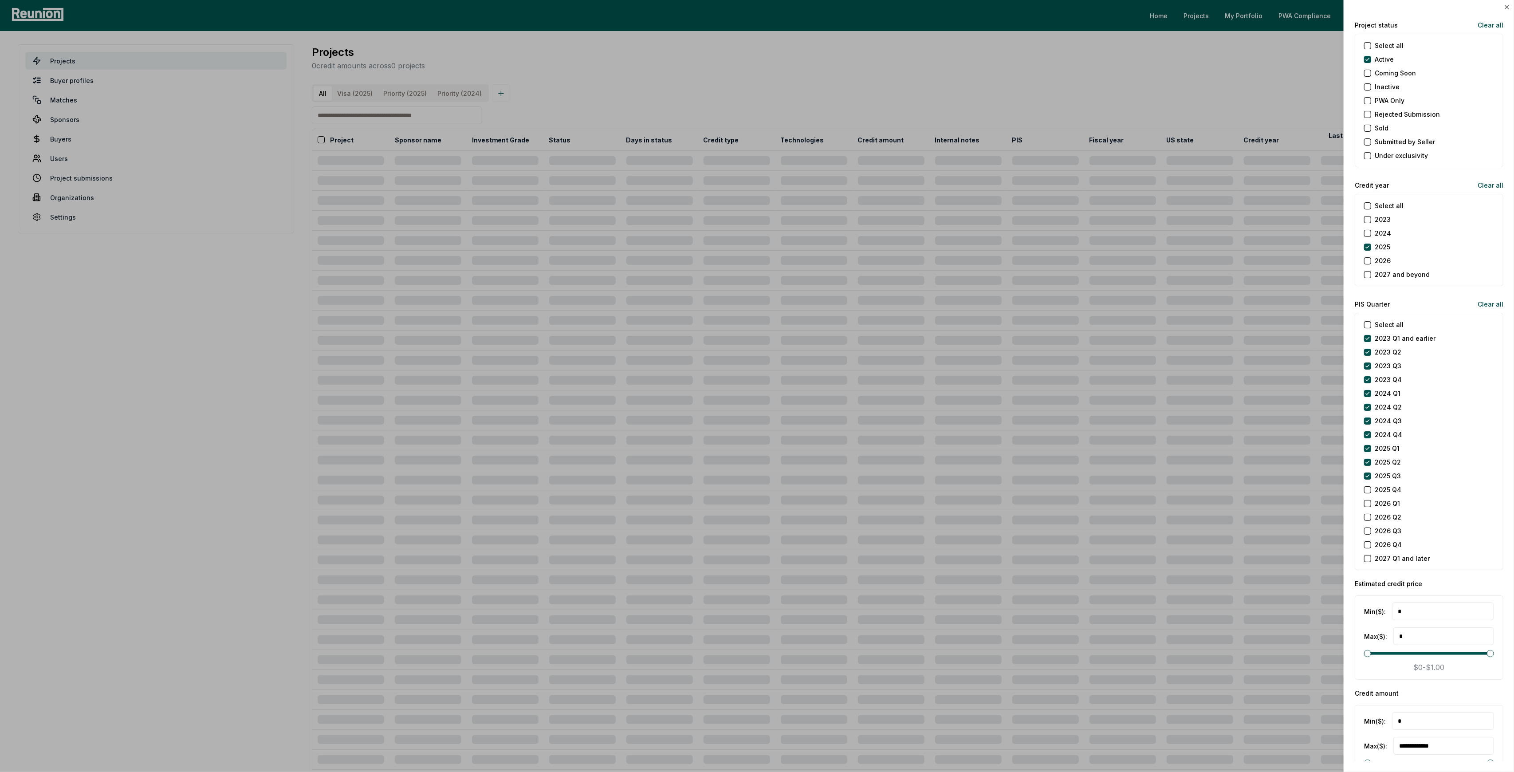
click at [1366, 491] on Q4 "2025 Q4" at bounding box center [1367, 489] width 7 height 7
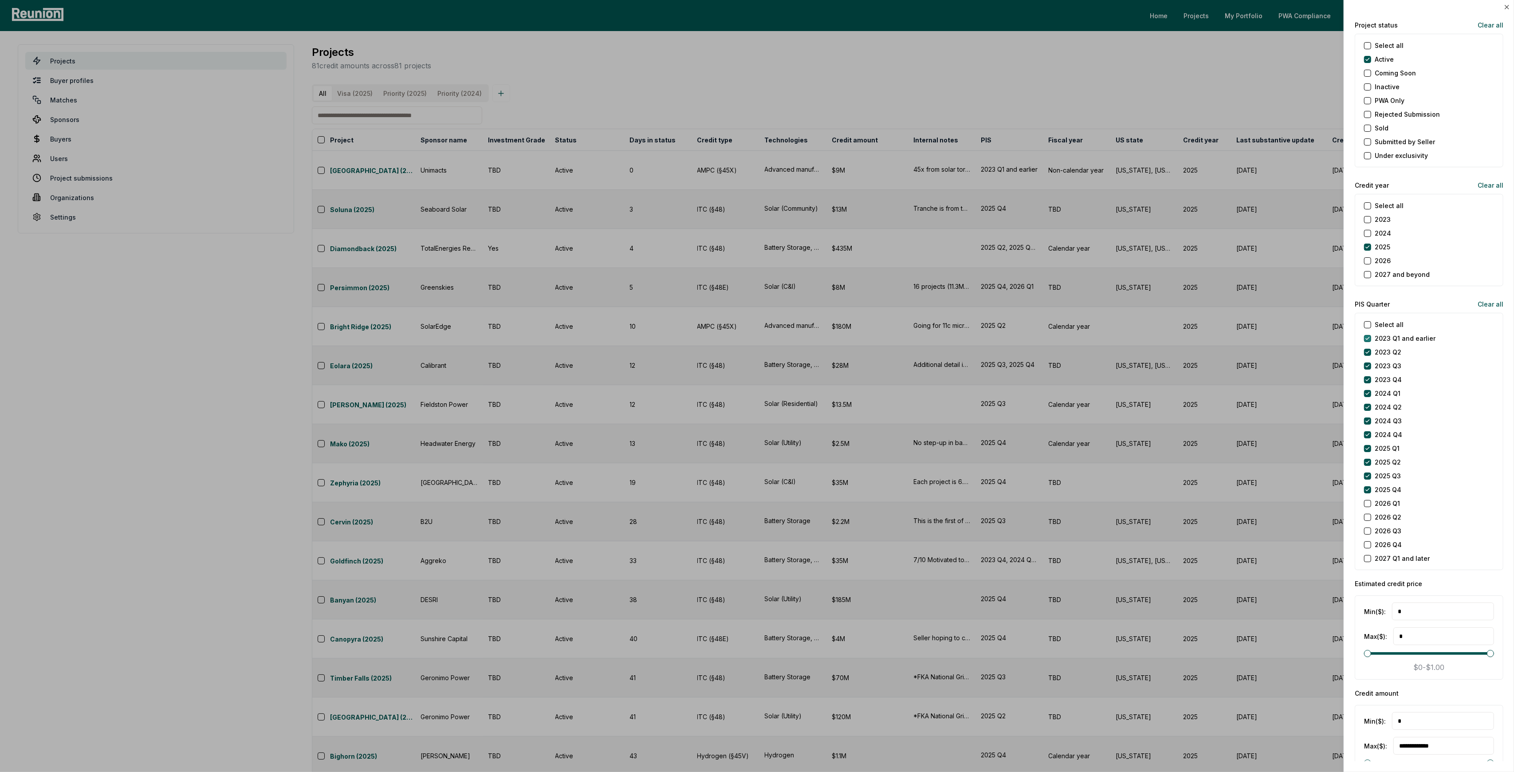
click at [1366, 338] on earlier "2023 Q1 and earlier" at bounding box center [1367, 338] width 7 height 7
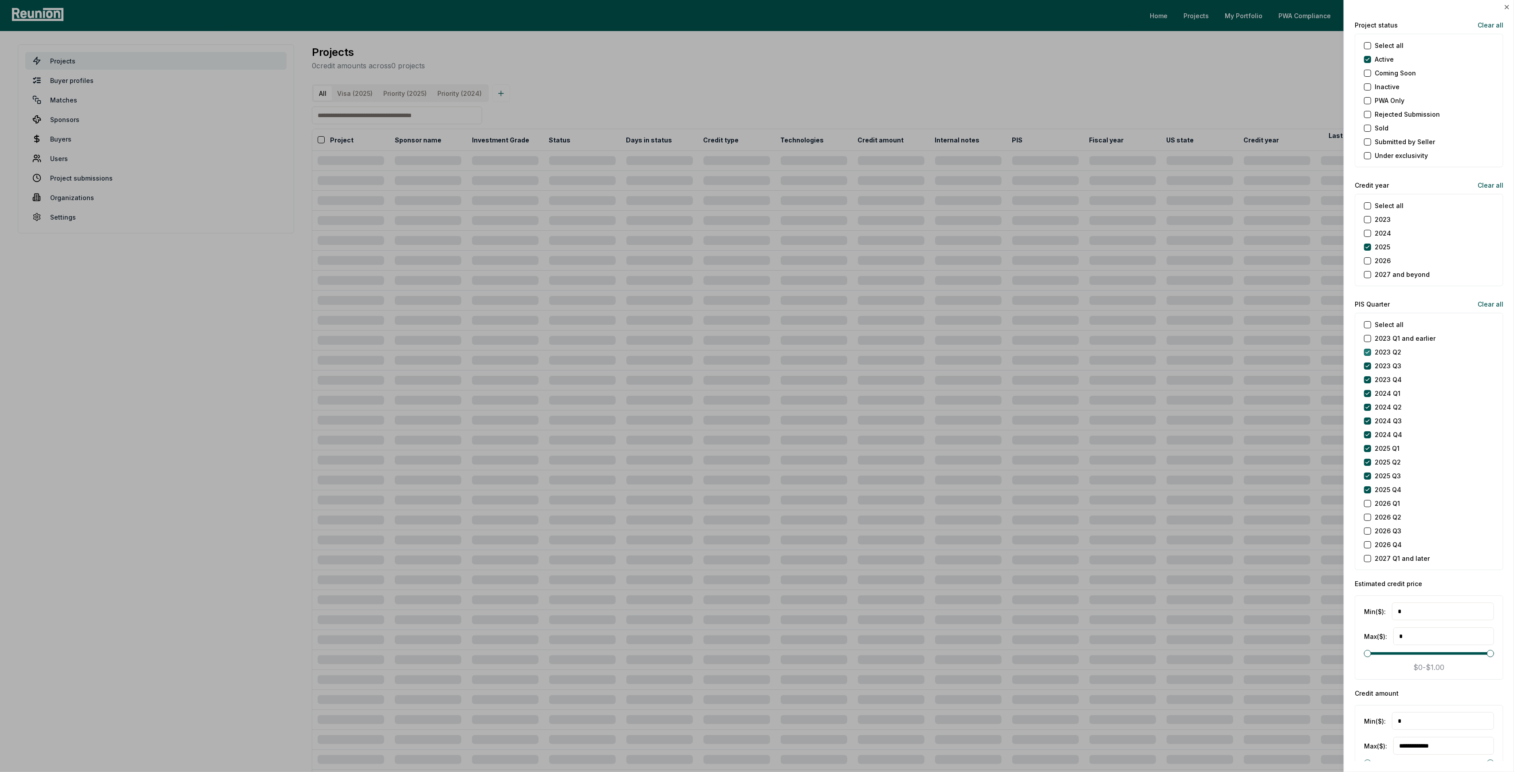
click at [1369, 350] on Q2 "2023 Q2" at bounding box center [1367, 352] width 7 height 7
click at [1369, 363] on Q3 "2023 Q3" at bounding box center [1367, 365] width 7 height 7
click at [1370, 378] on Q4 "2023 Q4" at bounding box center [1367, 379] width 7 height 7
click at [1369, 395] on Q1 "2024 Q1" at bounding box center [1367, 393] width 7 height 7
click at [1369, 404] on Q2 "2024 Q2" at bounding box center [1367, 407] width 7 height 7
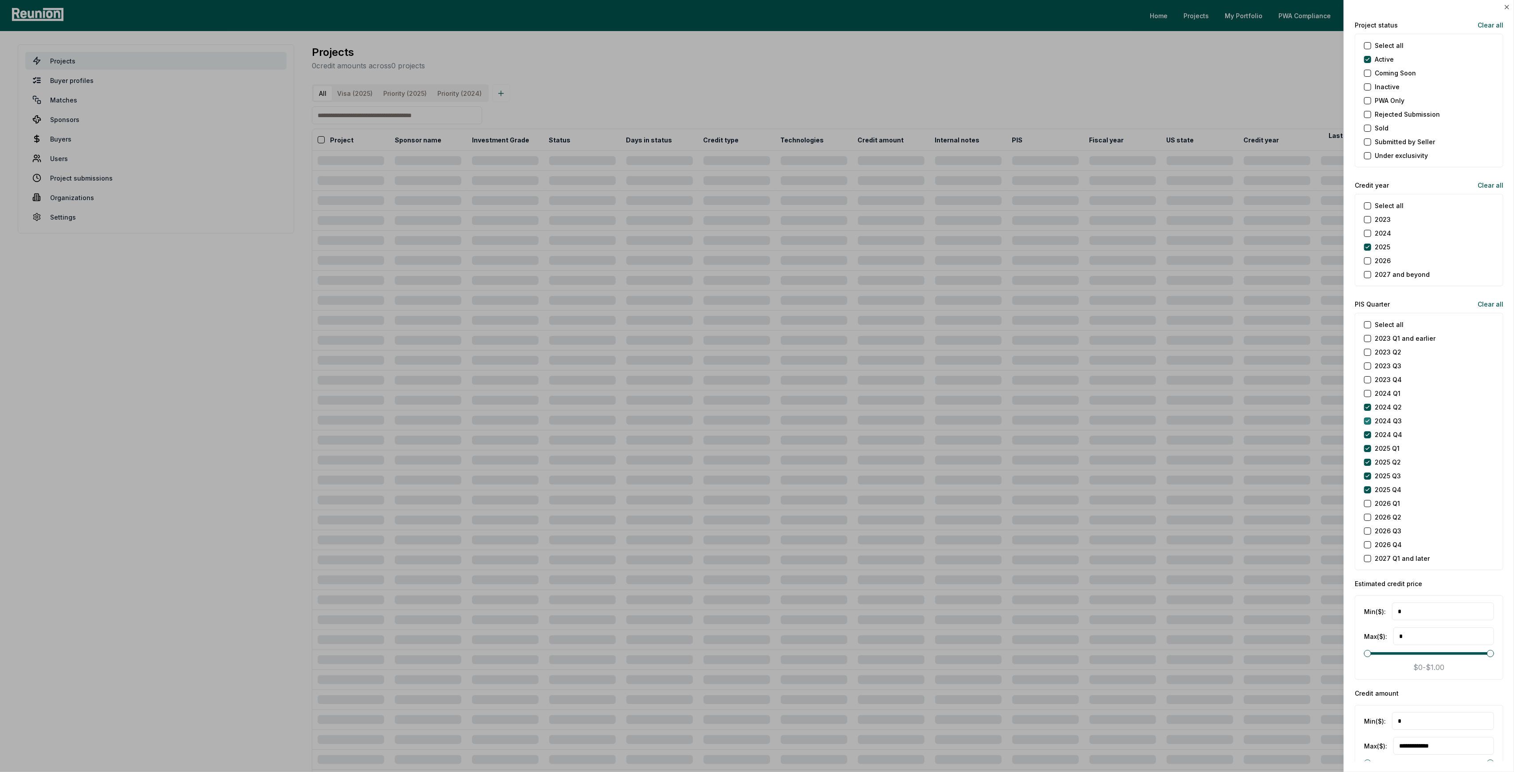
click at [1370, 414] on div "Select all 2023 Q1 and earlier 2023 Q2 2023 Q3 2023 Q4 2024 Q1 2024 Q2 2024 Q3 …" at bounding box center [1429, 441] width 149 height 257
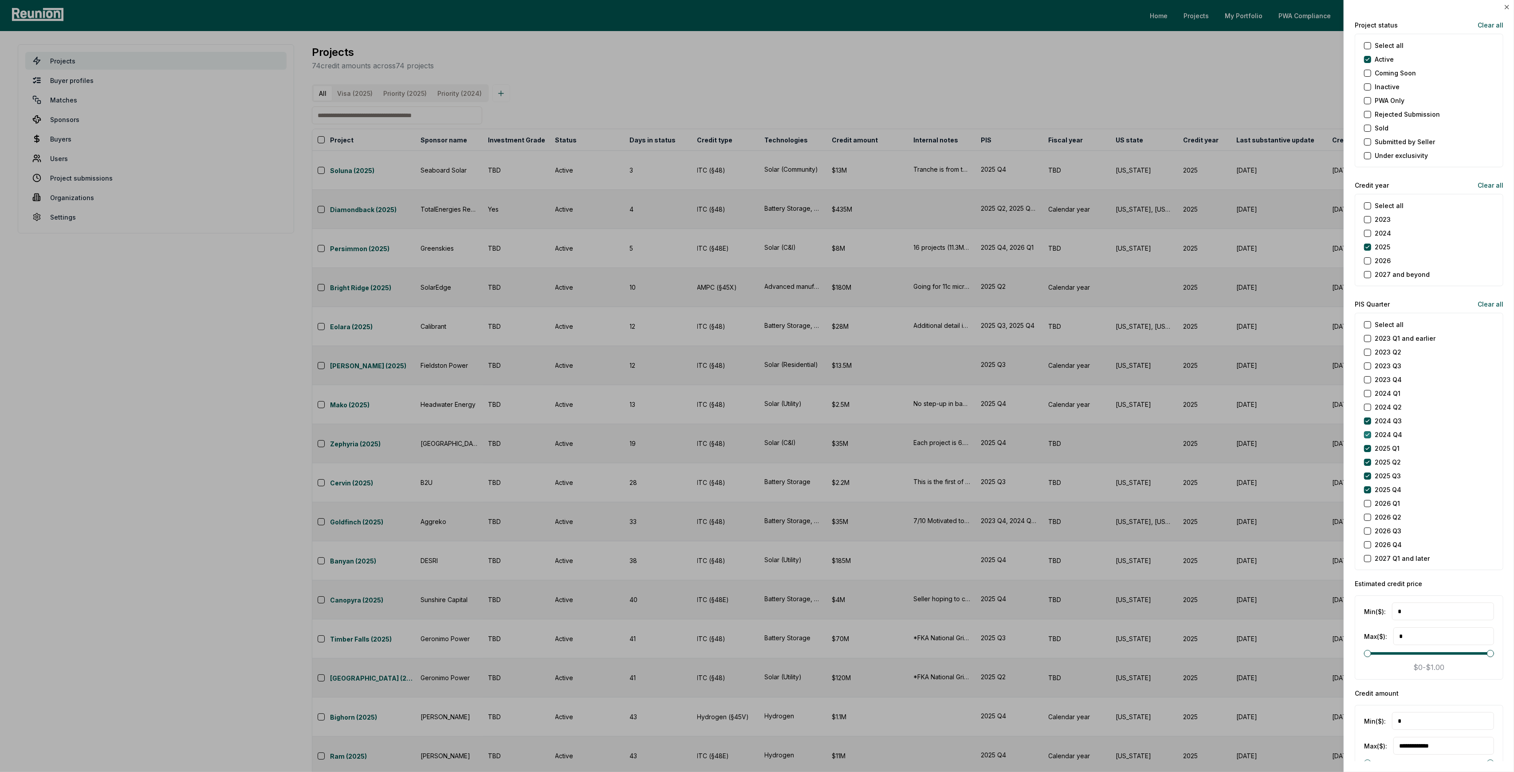
click at [1369, 433] on Q4 "2024 Q4" at bounding box center [1367, 434] width 7 height 7
click at [1370, 417] on Q3 "2024 Q3" at bounding box center [1367, 420] width 7 height 7
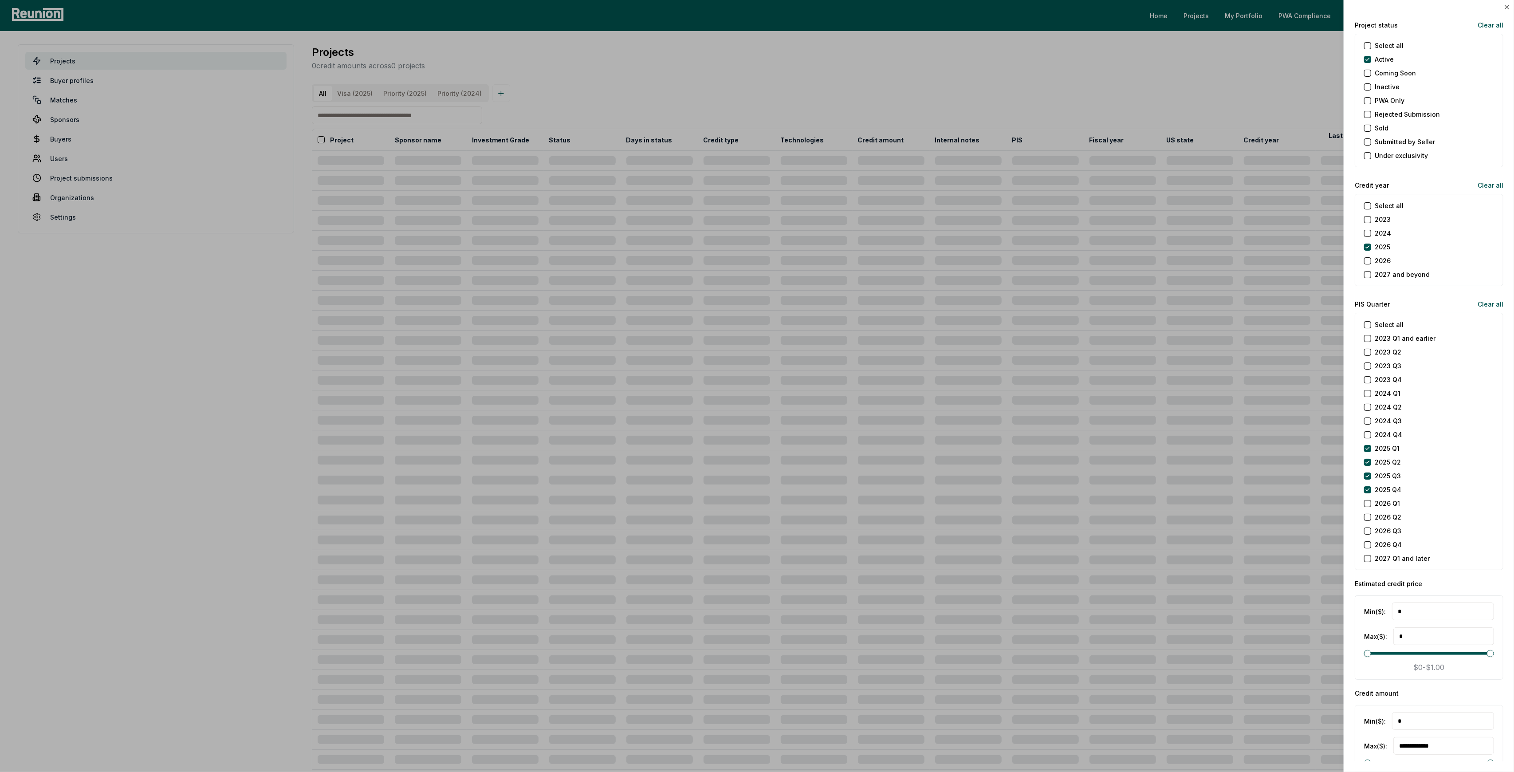
click at [1243, 83] on div at bounding box center [757, 386] width 1514 height 772
